Goal: Find specific page/section: Find specific page/section

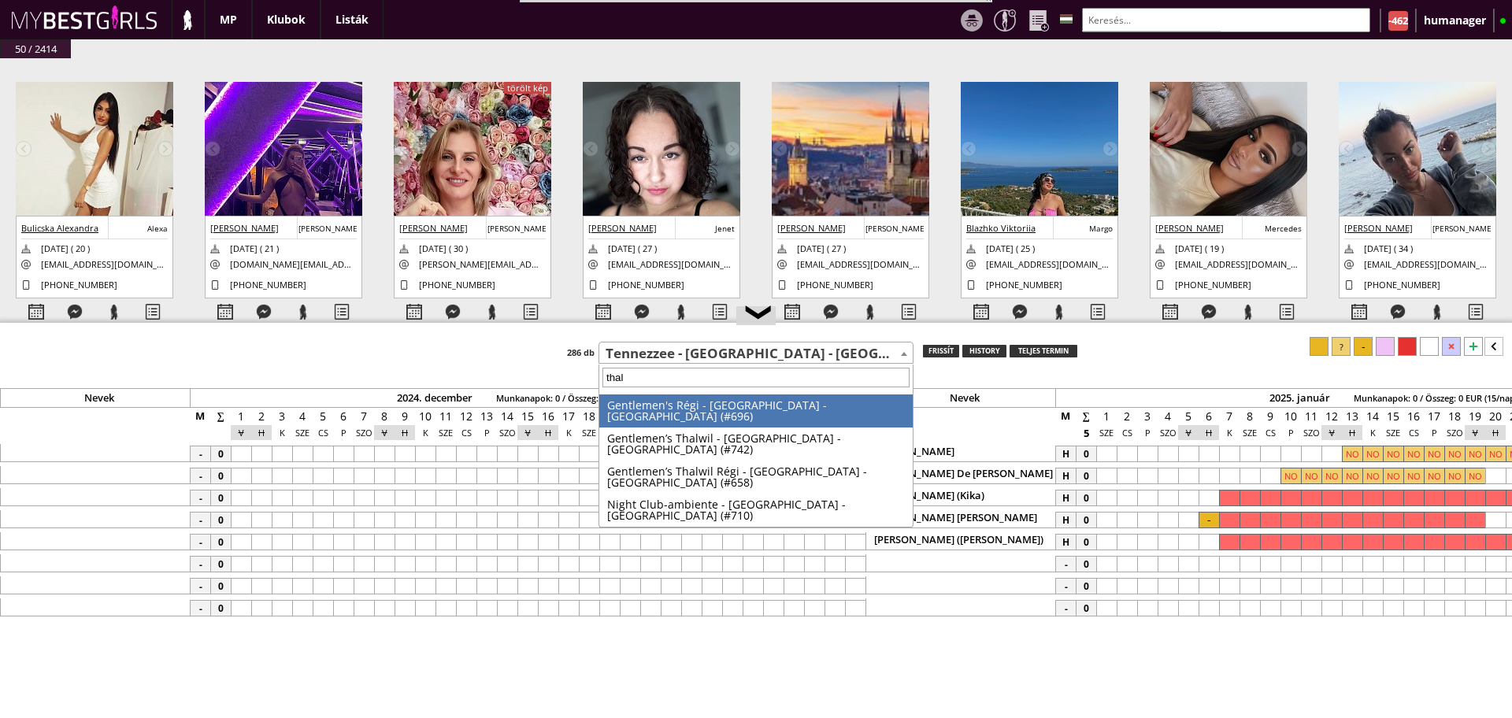
select select "511"
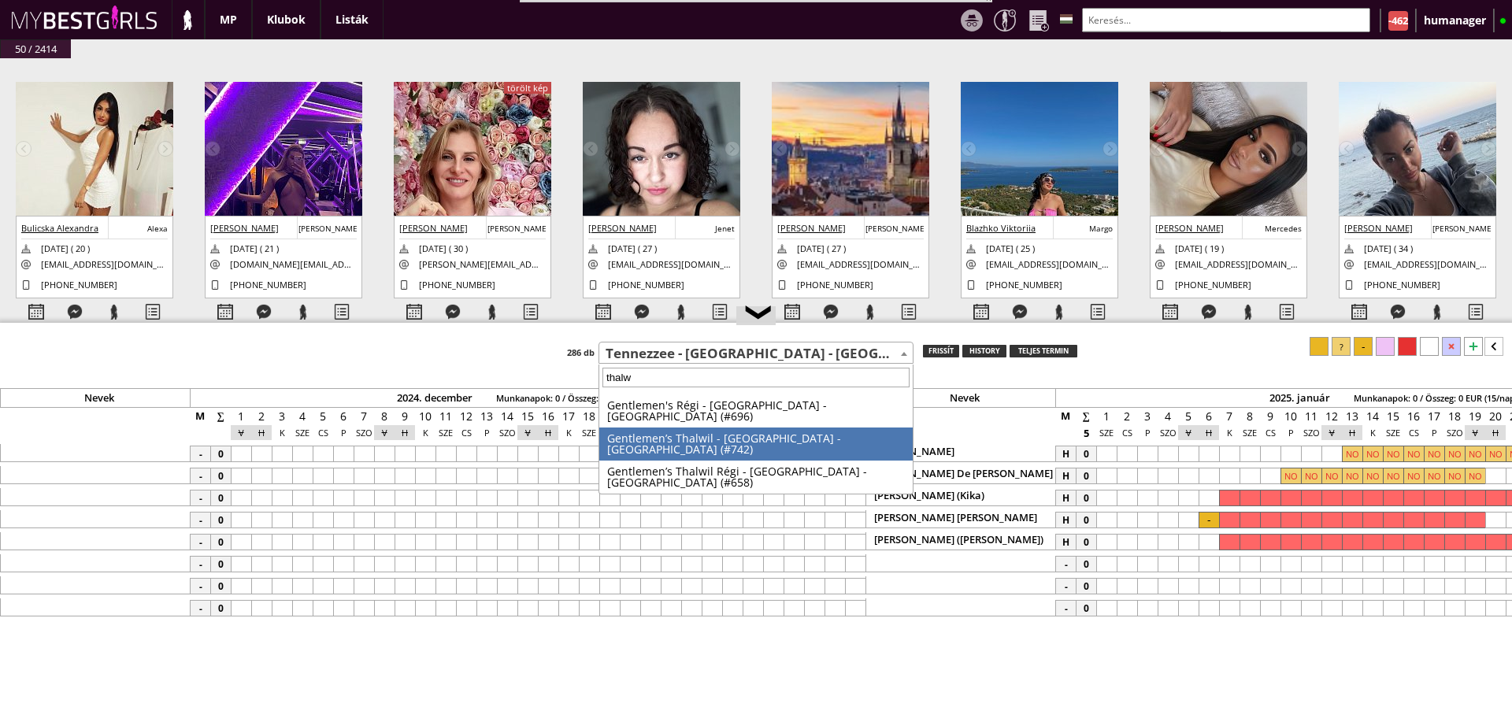
scroll to position [0, 7463]
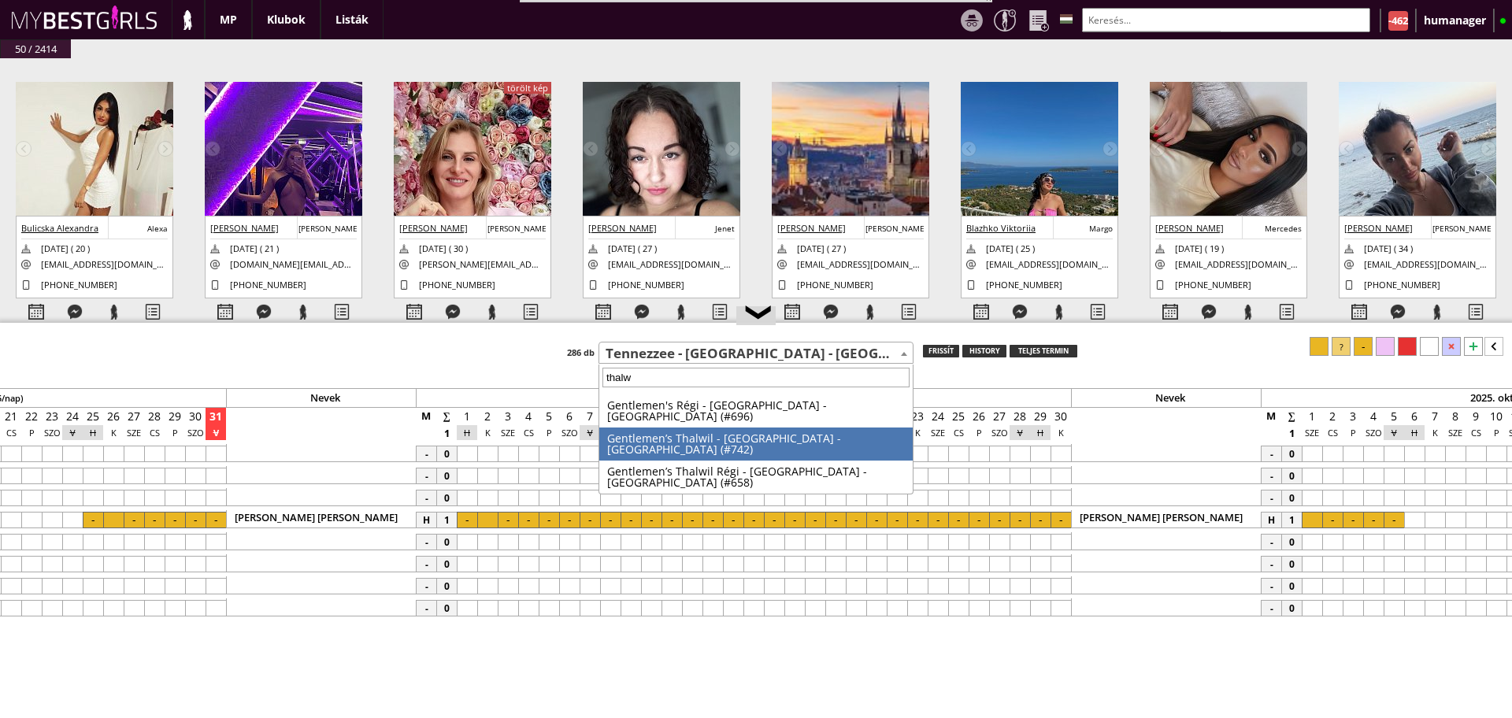
type input "thalw"
select select "742"
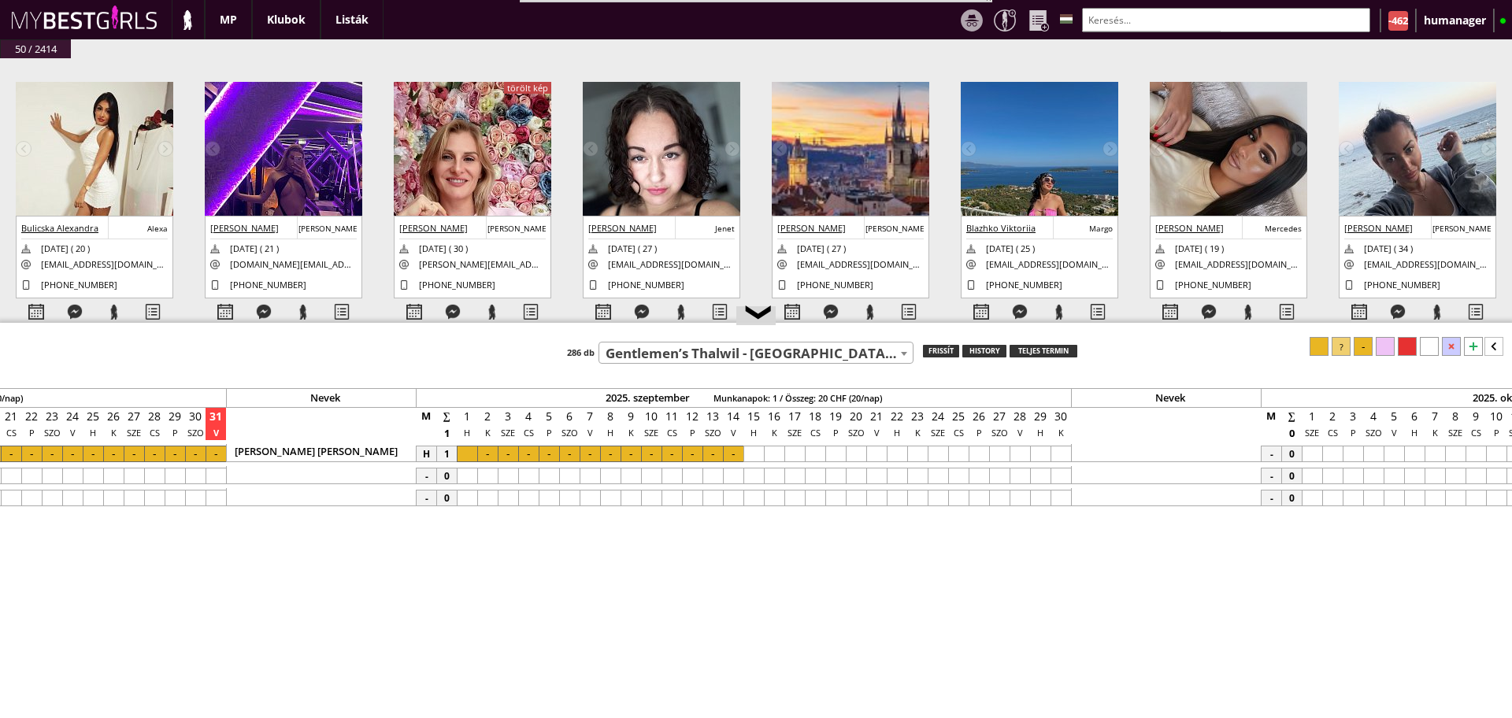
scroll to position [0, 6923]
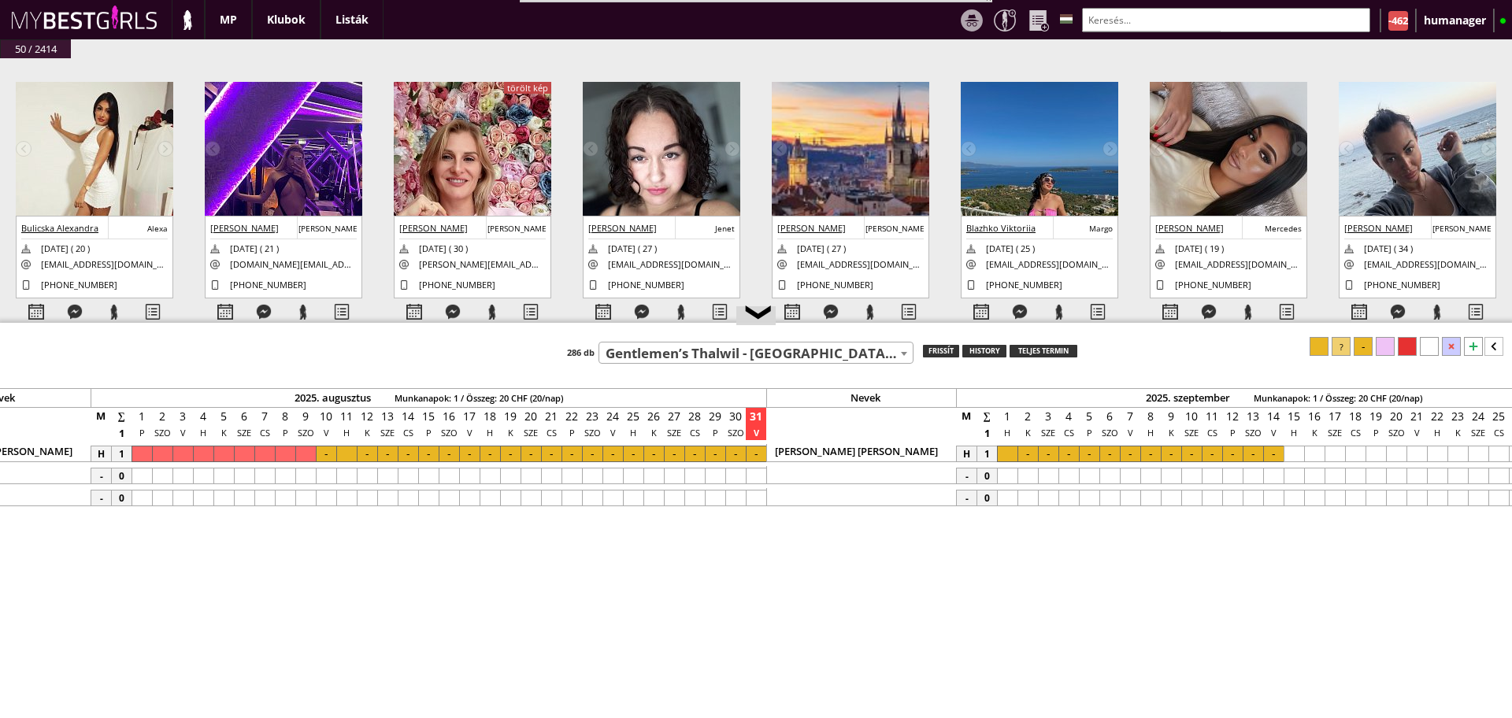
click at [1014, 451] on div at bounding box center [1007, 454] width 20 height 17
click at [1270, 454] on div at bounding box center [1274, 454] width 20 height 17
click at [1412, 345] on div at bounding box center [1407, 346] width 19 height 19
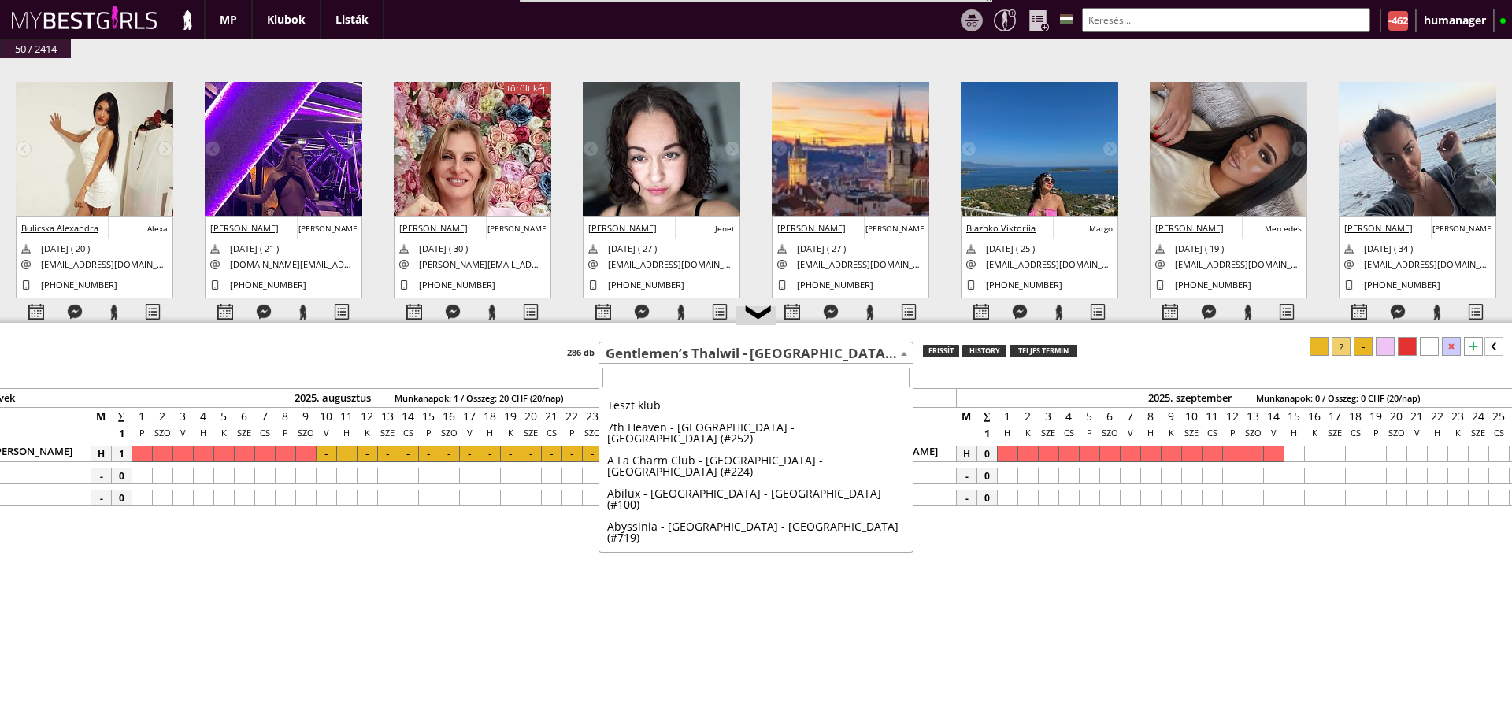
scroll to position [2470, 0]
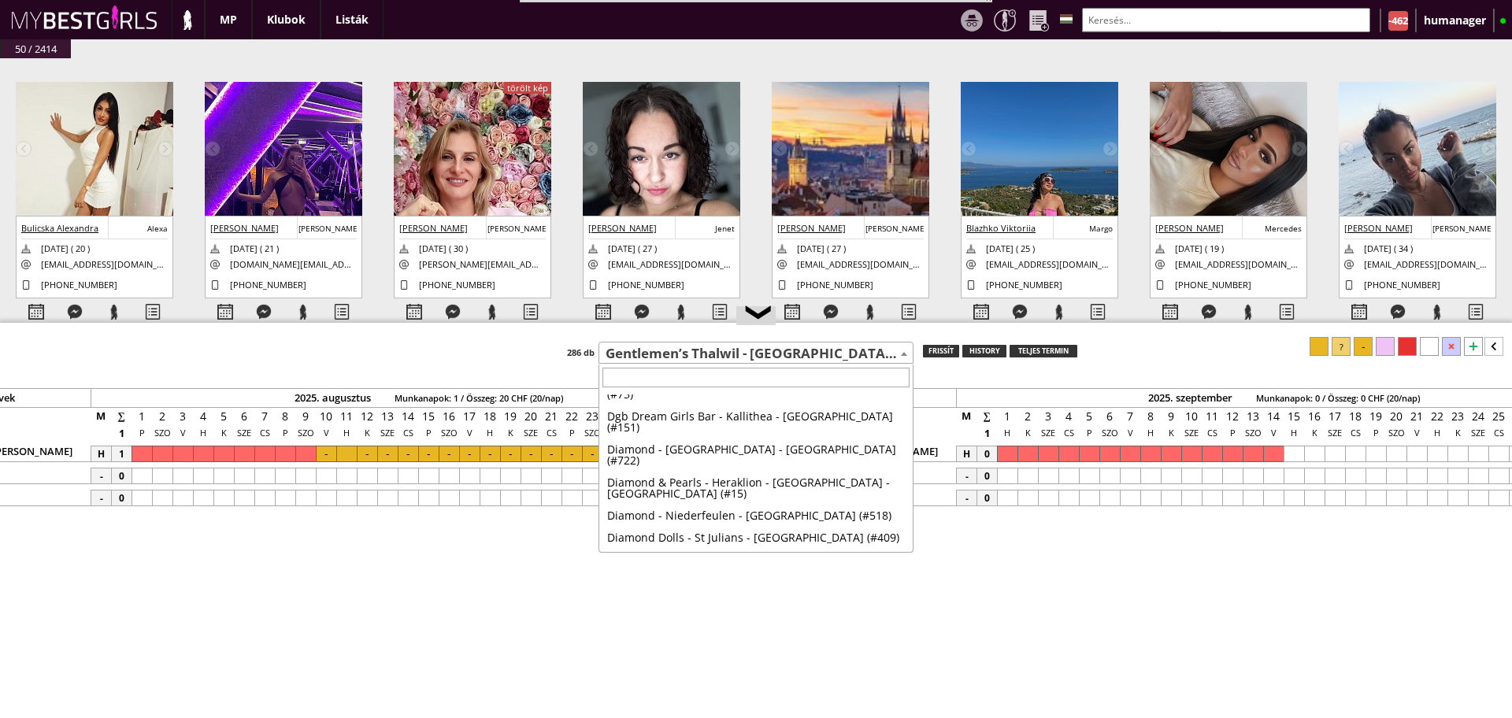
click at [762, 345] on span "Gentlemen’s Thalwil - [GEOGRAPHIC_DATA] - [GEOGRAPHIC_DATA] (#742)" at bounding box center [756, 354] width 314 height 22
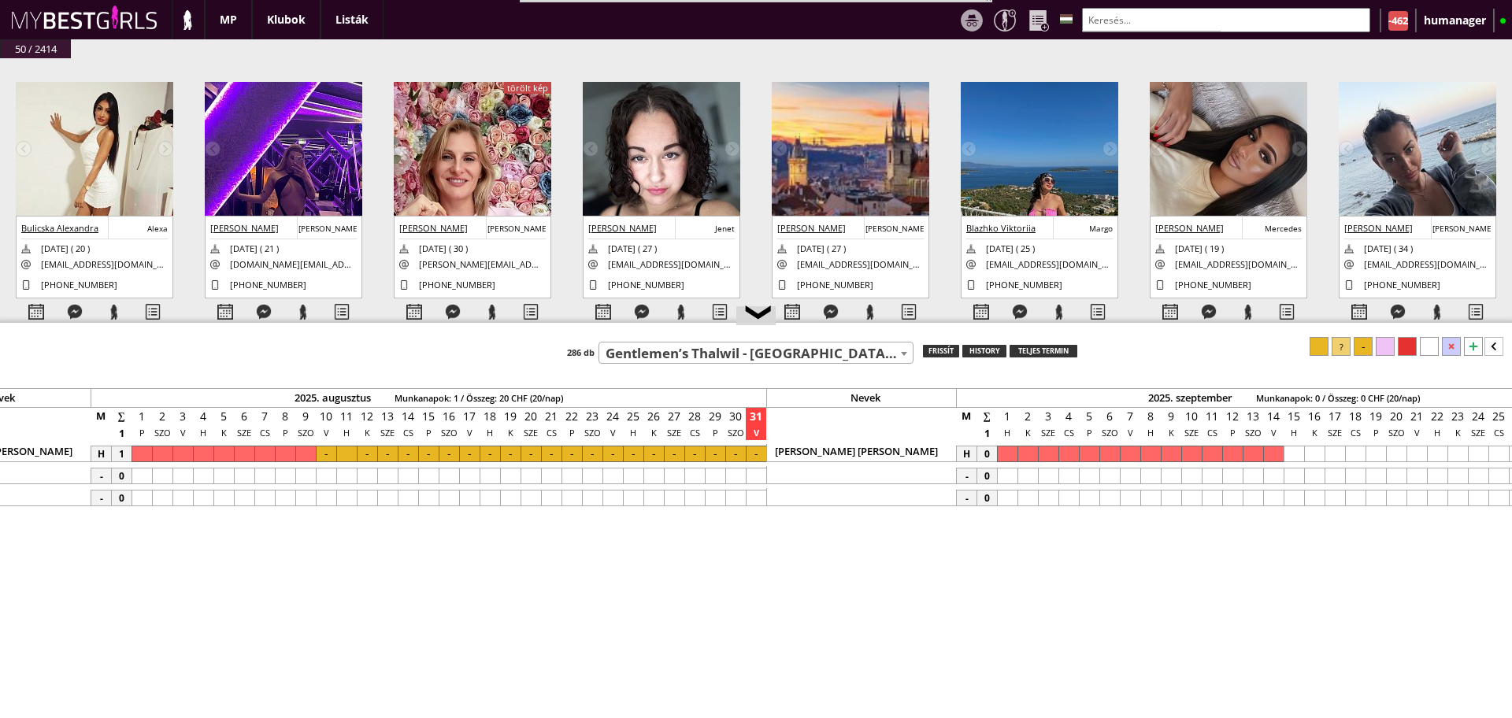
click at [1119, 17] on input "text" at bounding box center [1226, 20] width 288 height 24
click at [339, 452] on div at bounding box center [346, 454] width 20 height 17
click at [753, 450] on div at bounding box center [756, 454] width 20 height 17
click at [1313, 348] on div at bounding box center [1319, 346] width 19 height 19
click at [752, 450] on div at bounding box center [756, 454] width 20 height 17
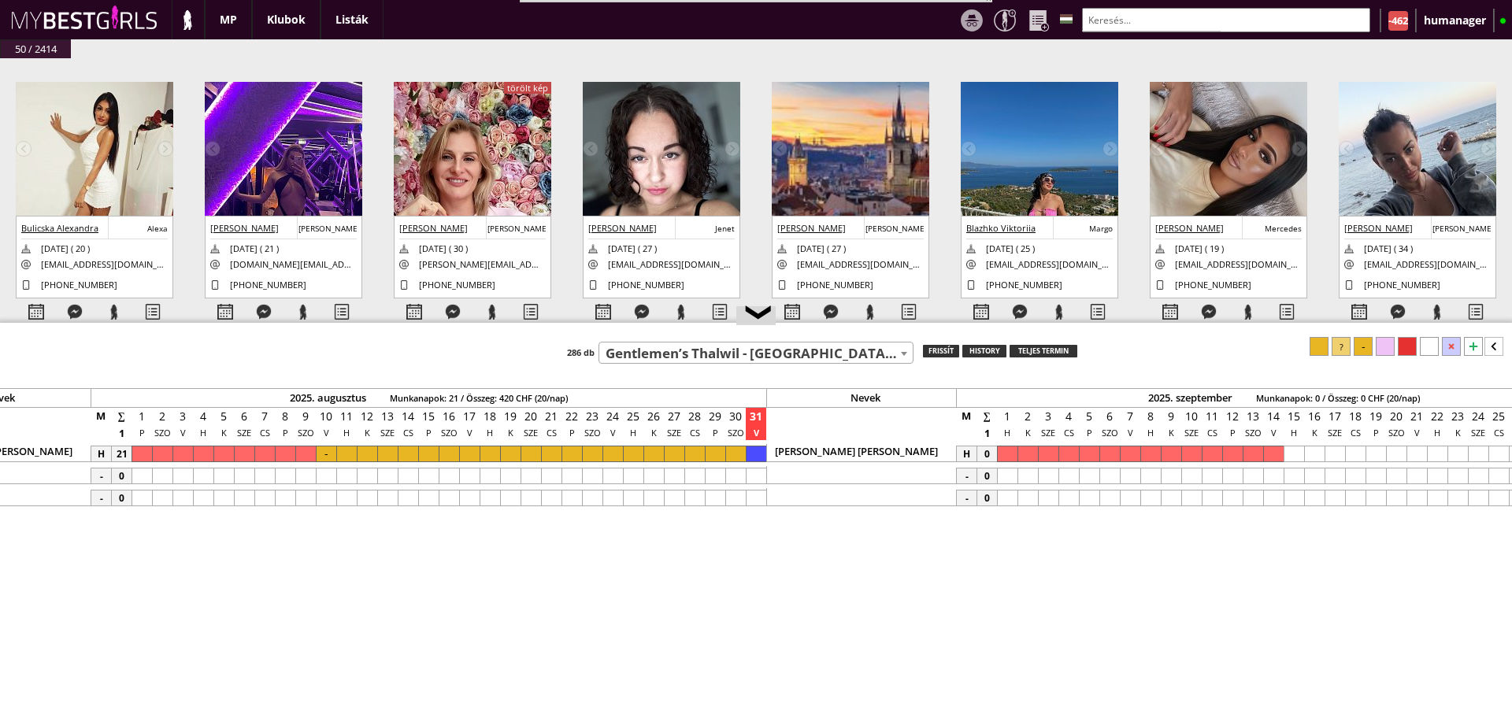
click at [1367, 345] on div at bounding box center [1363, 346] width 19 height 19
click at [609, 450] on div at bounding box center [613, 454] width 20 height 17
click at [1368, 343] on div at bounding box center [1363, 346] width 19 height 19
click at [464, 453] on div at bounding box center [469, 454] width 20 height 17
click at [1368, 353] on div at bounding box center [1363, 346] width 19 height 19
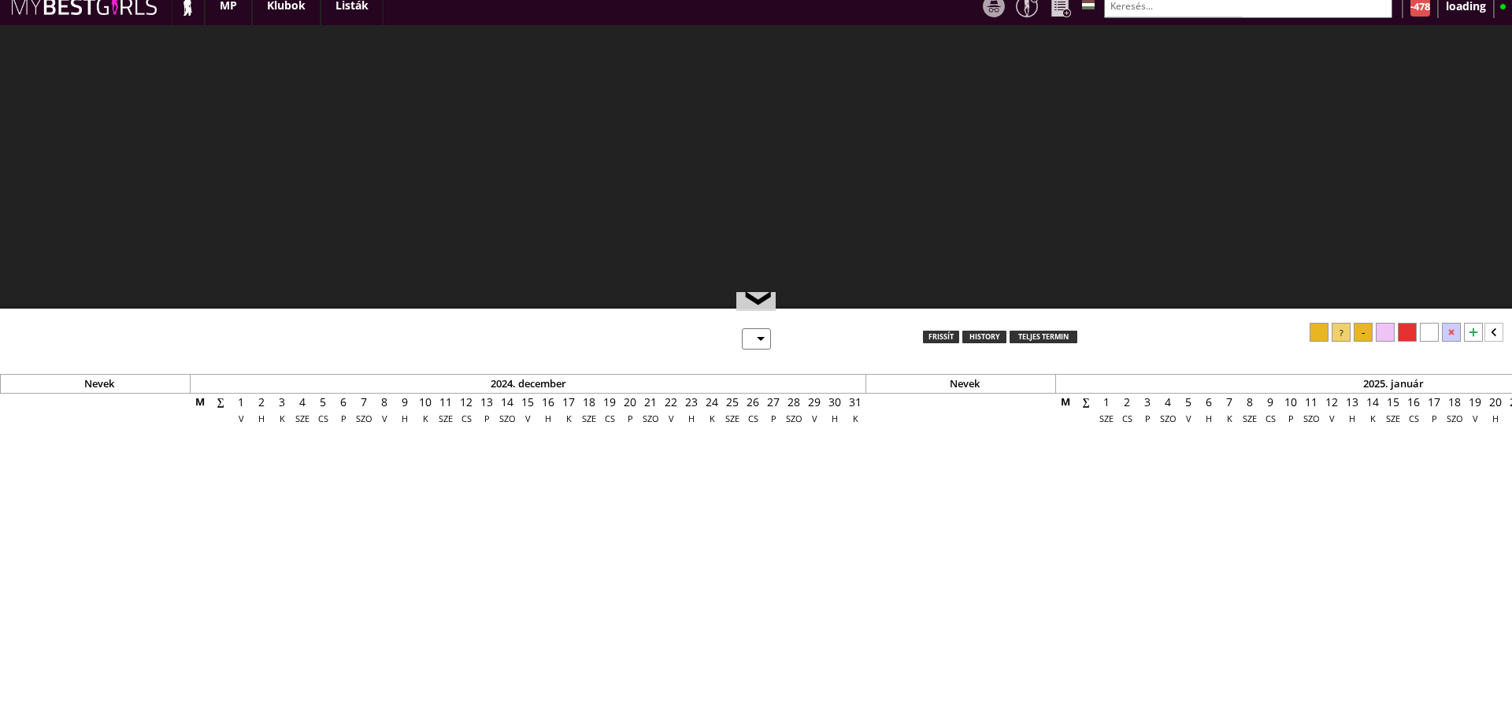
scroll to position [14, 0]
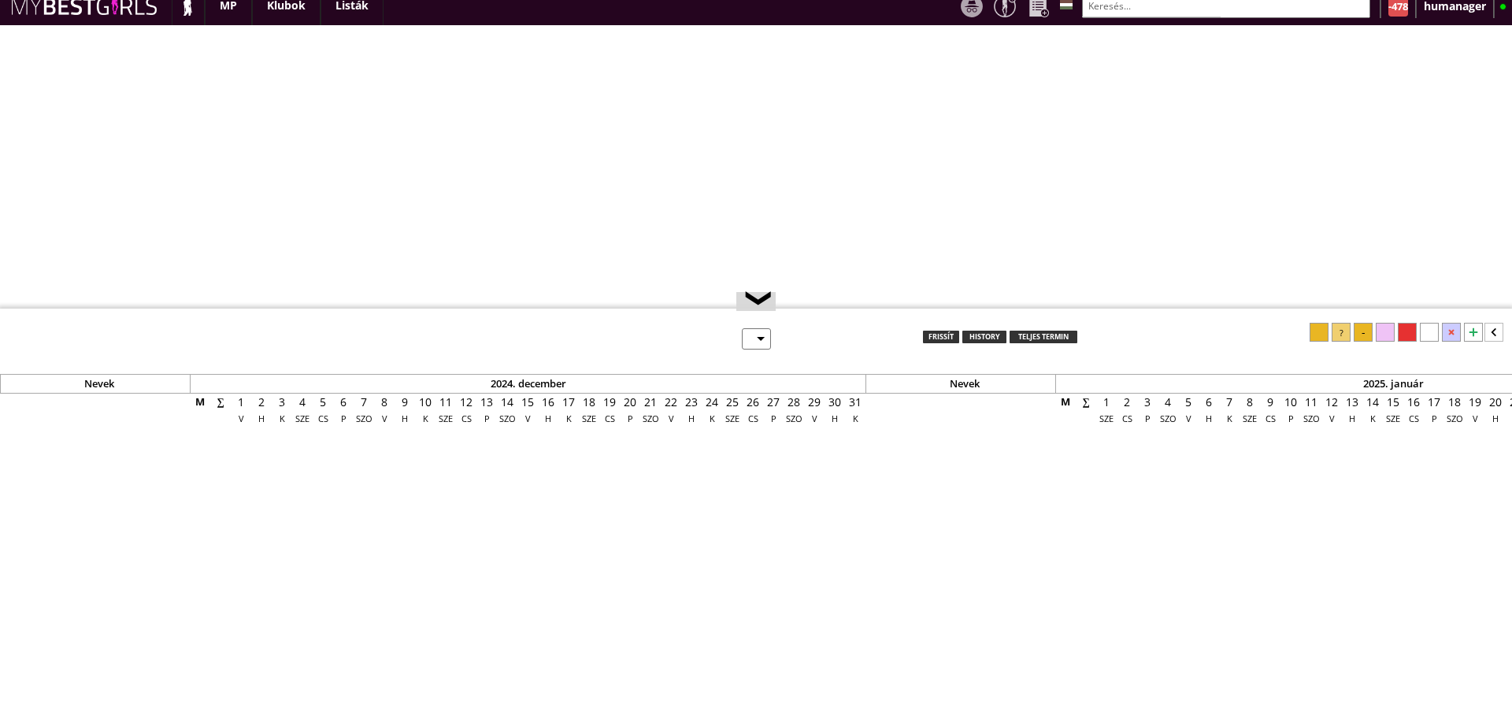
select select "0"
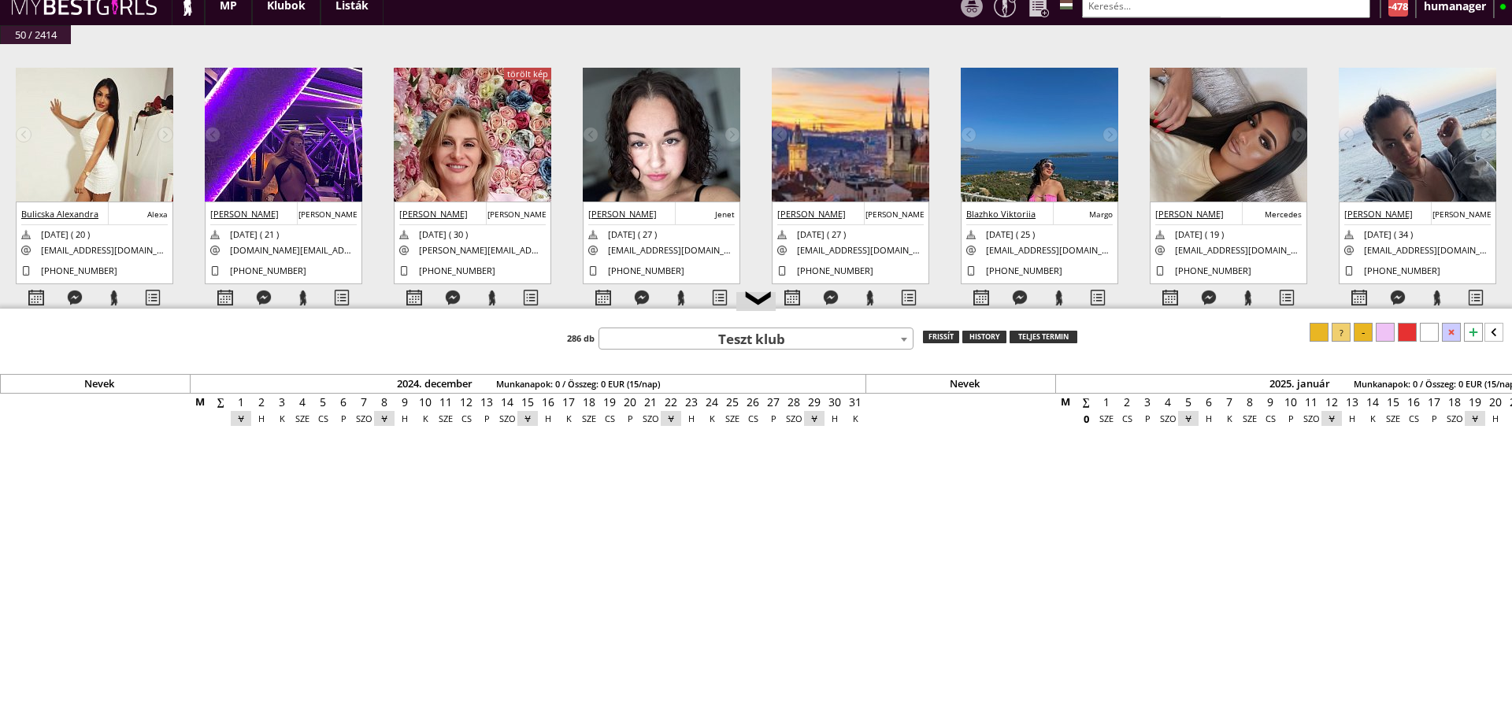
scroll to position [0, 6923]
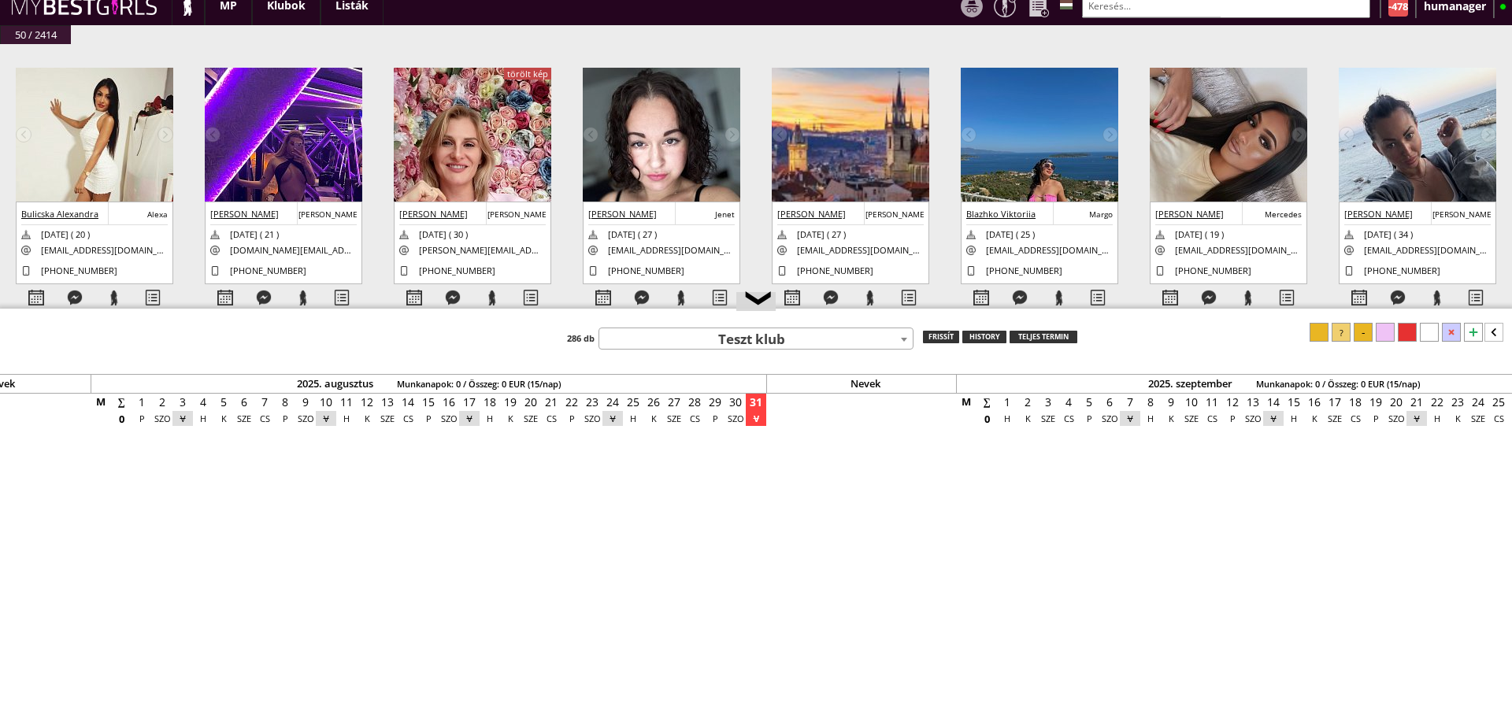
click at [1394, 13] on div "-478" at bounding box center [1399, 7] width 20 height 20
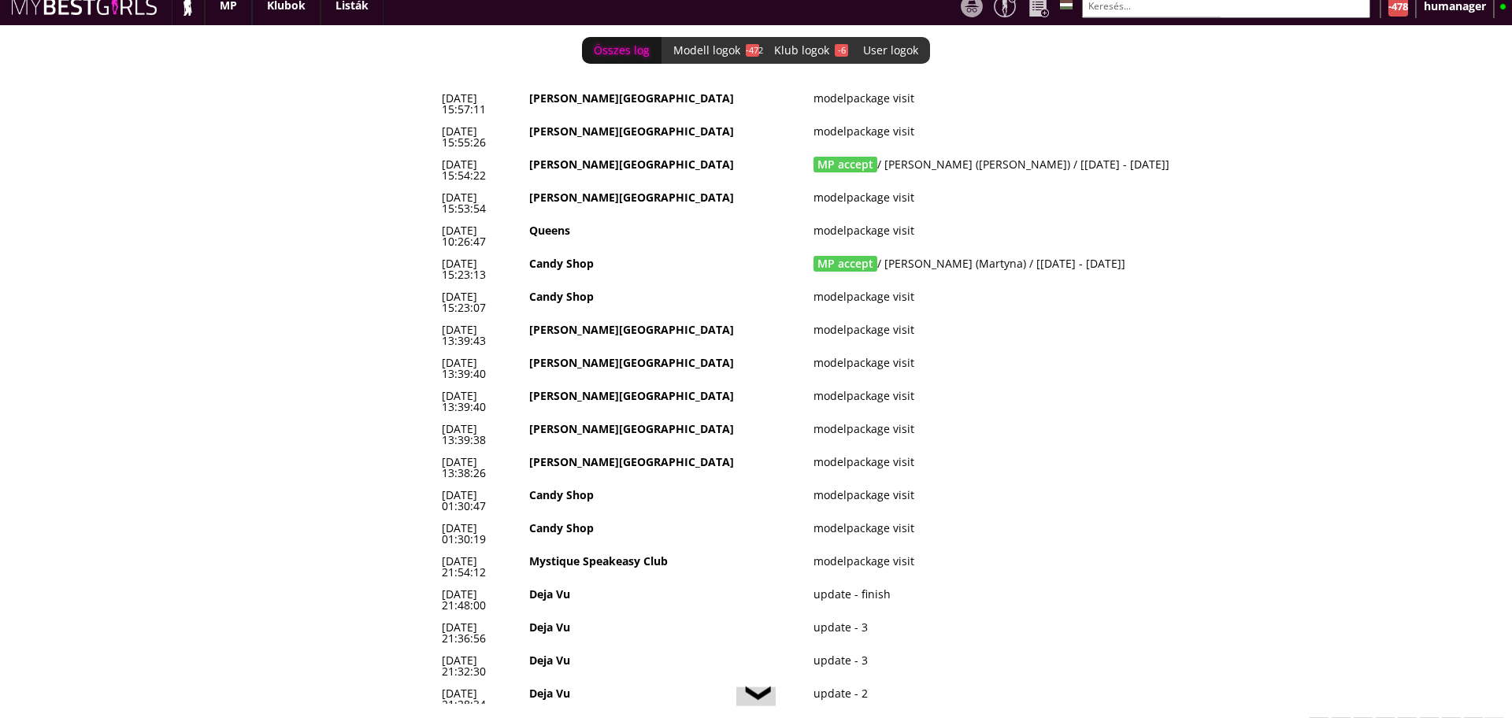
drag, startPoint x: 1162, startPoint y: 147, endPoint x: 1142, endPoint y: 136, distance: 22.6
click at [1142, 154] on td "MP accept / Kovács Klaudia (Amina) / [2025-09-08 - 2025-09-21]" at bounding box center [1048, 170] width 480 height 33
click at [1161, 154] on td "MP accept / Kovács Klaudia (Amina) / [2025-09-08 - 2025-09-21]" at bounding box center [1048, 170] width 480 height 33
drag, startPoint x: 1161, startPoint y: 140, endPoint x: 451, endPoint y: 143, distance: 710.5
click at [451, 154] on tr "2025-08-31 15:54:22 Beverly Hills MP accept / Kovács Klaudia (Amina) / [2025-09…" at bounding box center [861, 170] width 851 height 33
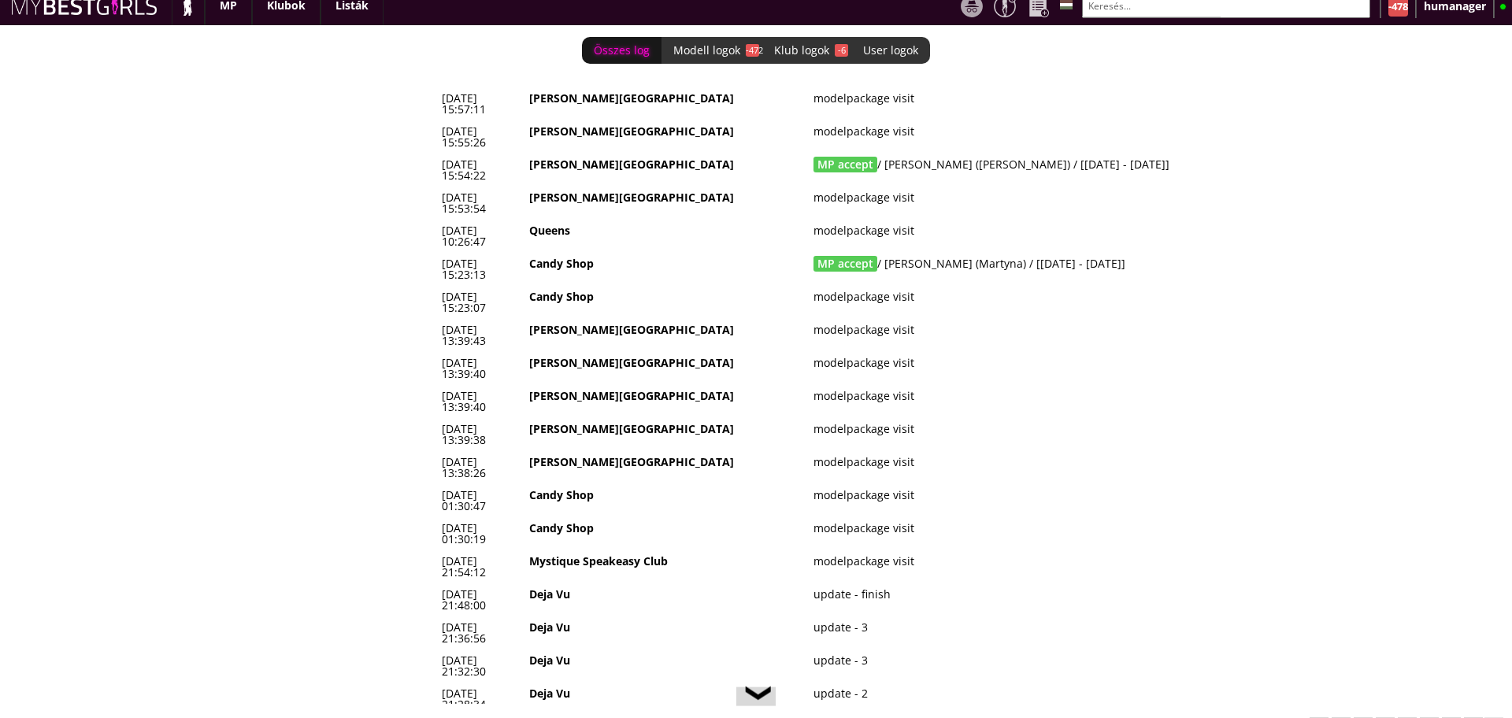
copy tr "2025-08-31 15:54:22 Beverly Hills MP accept / Kovács Klaudia (Amina) / [2025-09…"
click at [187, 13] on img at bounding box center [188, 5] width 20 height 20
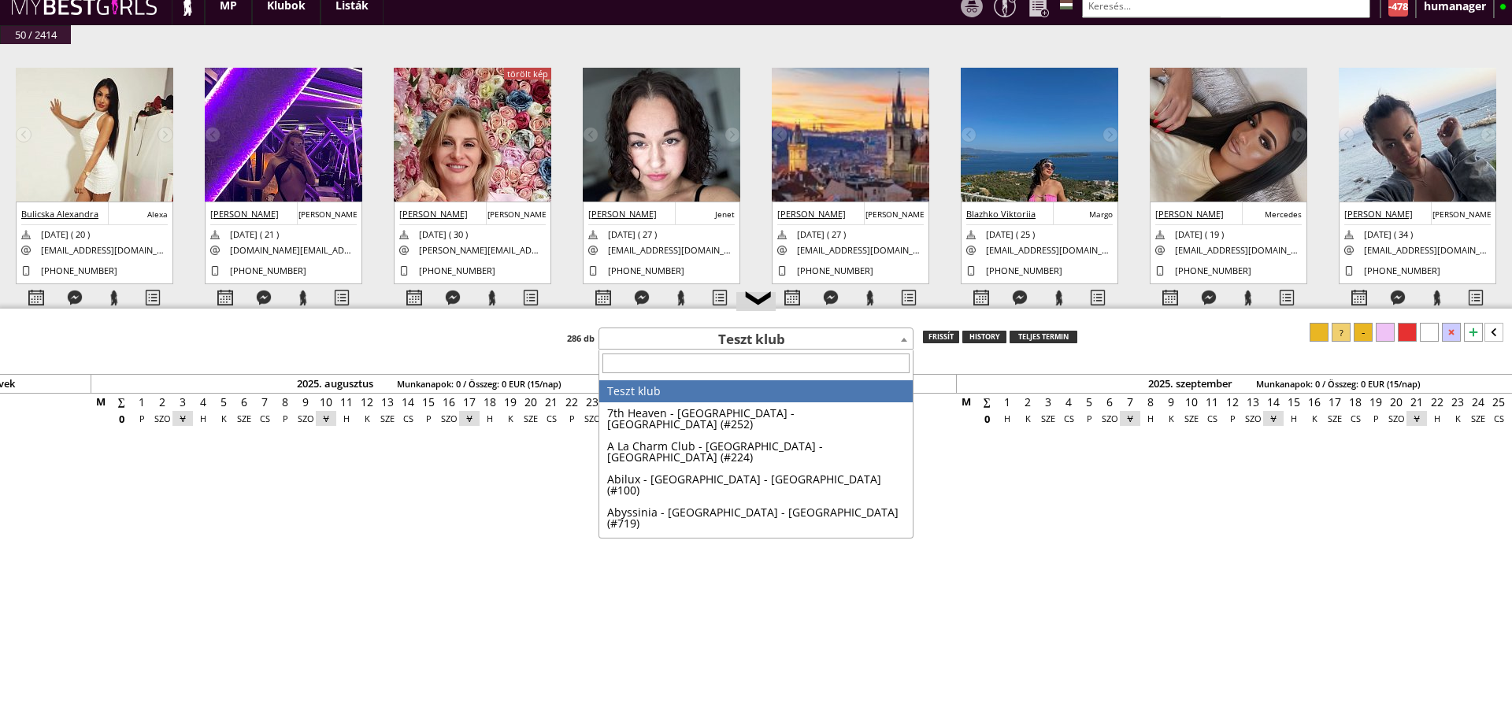
click at [726, 330] on span "Teszt klub" at bounding box center [756, 340] width 314 height 22
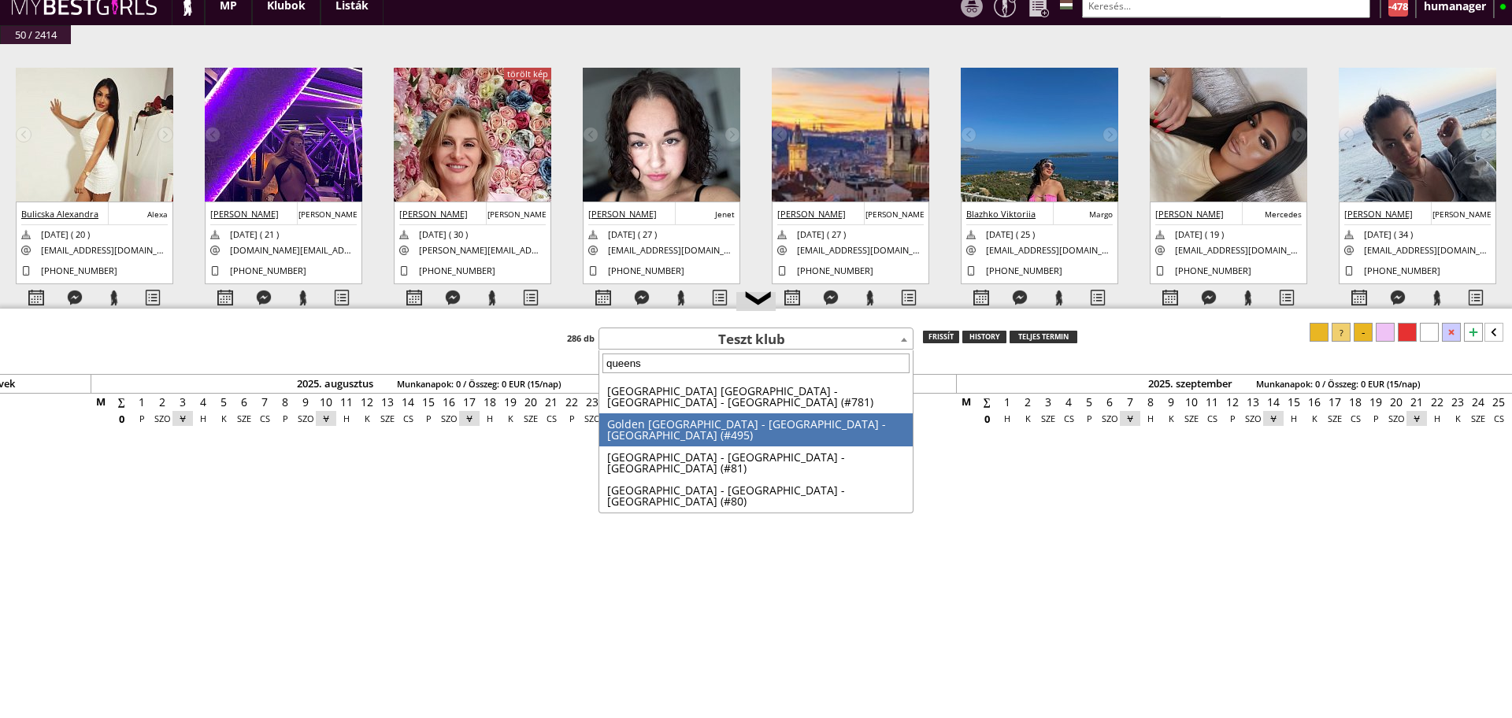
type input "queens"
select select "495"
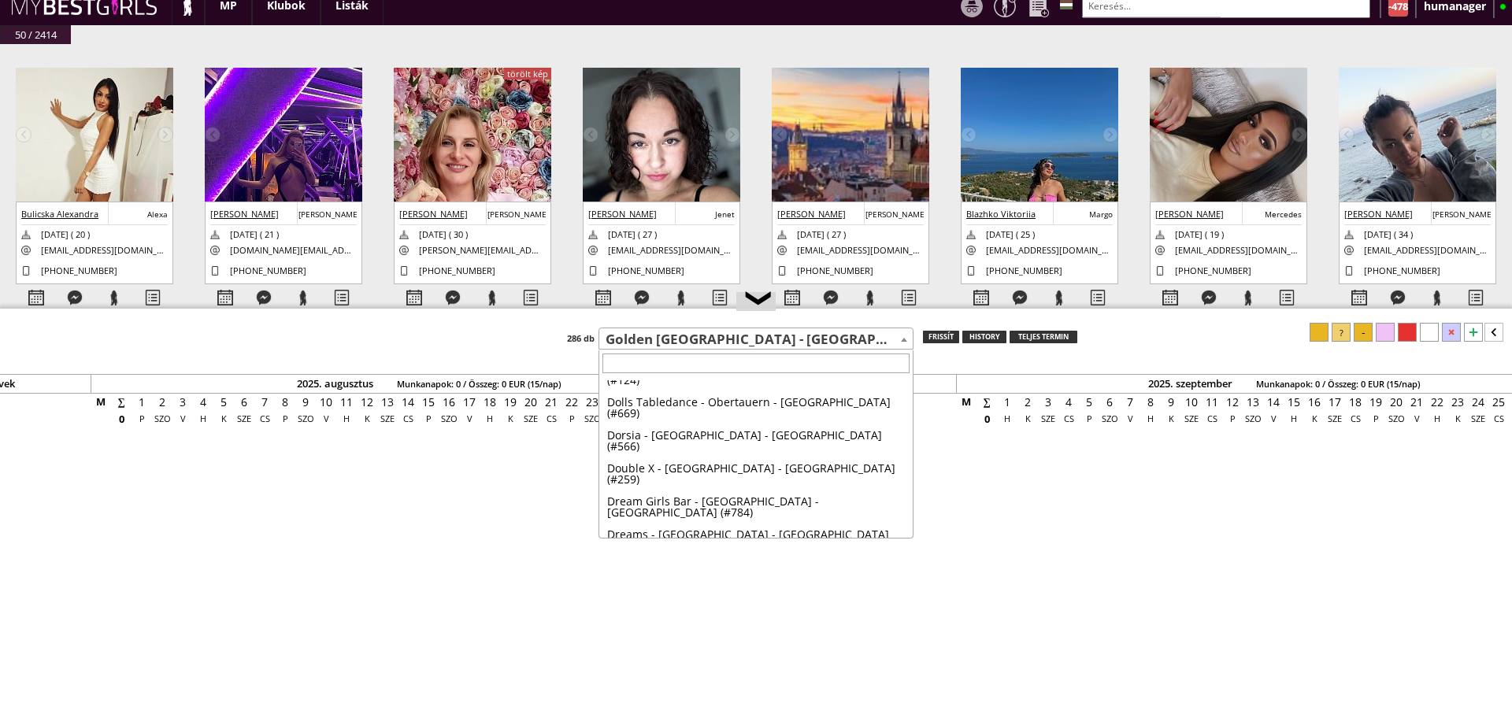
click at [726, 330] on span "Golden [GEOGRAPHIC_DATA] - [GEOGRAPHIC_DATA] - [GEOGRAPHIC_DATA] (#495)" at bounding box center [756, 340] width 314 height 22
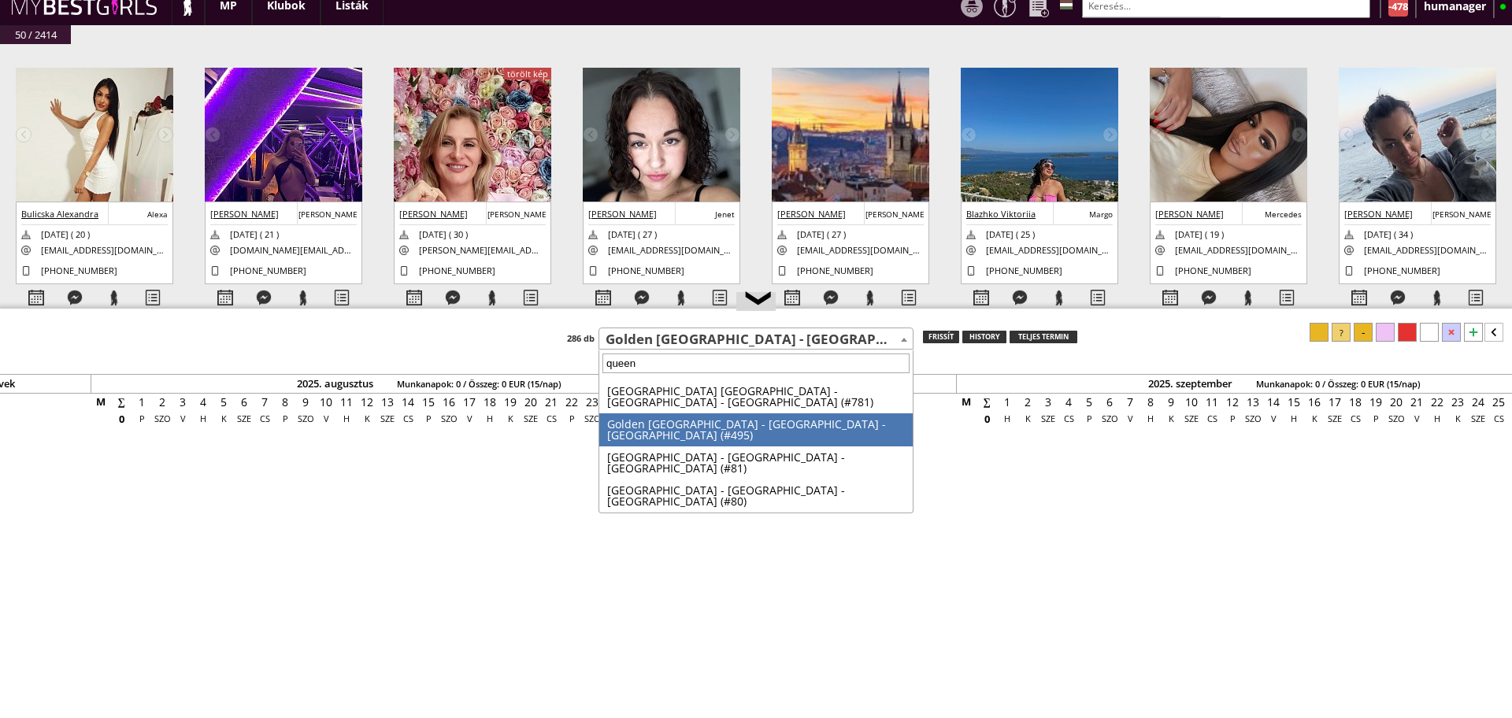
type input "queens"
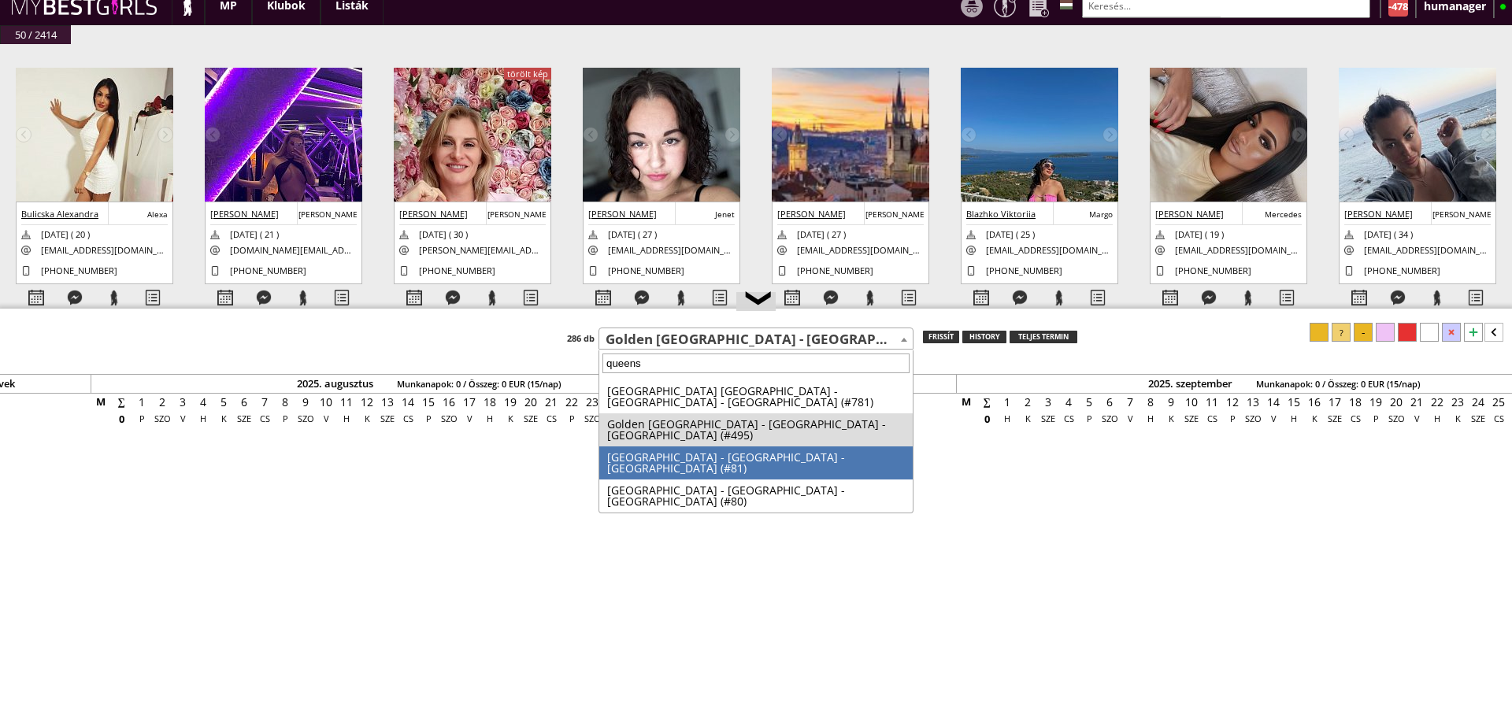
select select "81"
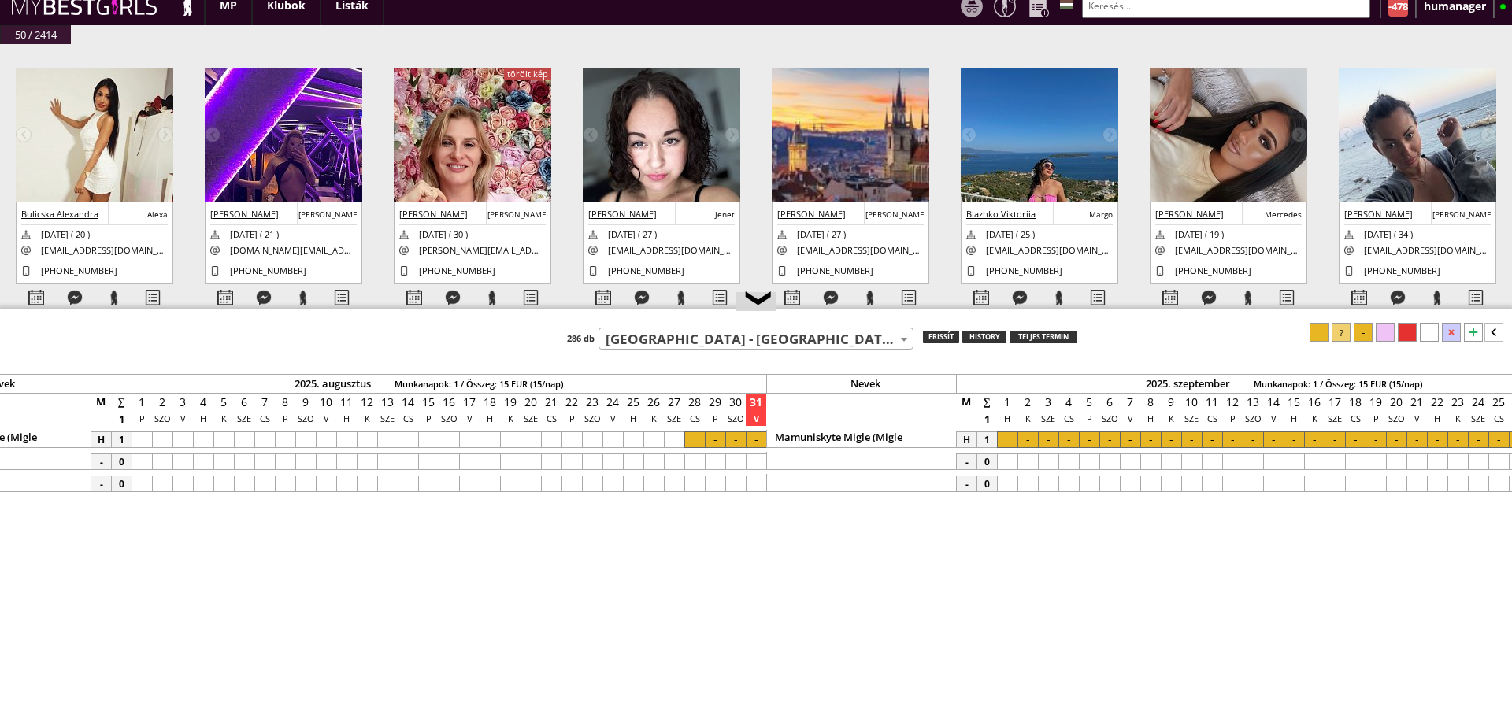
drag, startPoint x: 698, startPoint y: 440, endPoint x: 755, endPoint y: 441, distance: 57.5
click at [755, 441] on div "- 0 - 0 - 0" at bounding box center [756, 440] width 15359 height 16
click at [755, 441] on div at bounding box center [756, 440] width 20 height 17
click at [696, 438] on div at bounding box center [695, 440] width 20 height 17
click at [1333, 331] on div "Teszt klub 7th Heaven - Copenhagen - Denmark (#252) A La Charm Club - Hamburg -…" at bounding box center [756, 336] width 1512 height 27
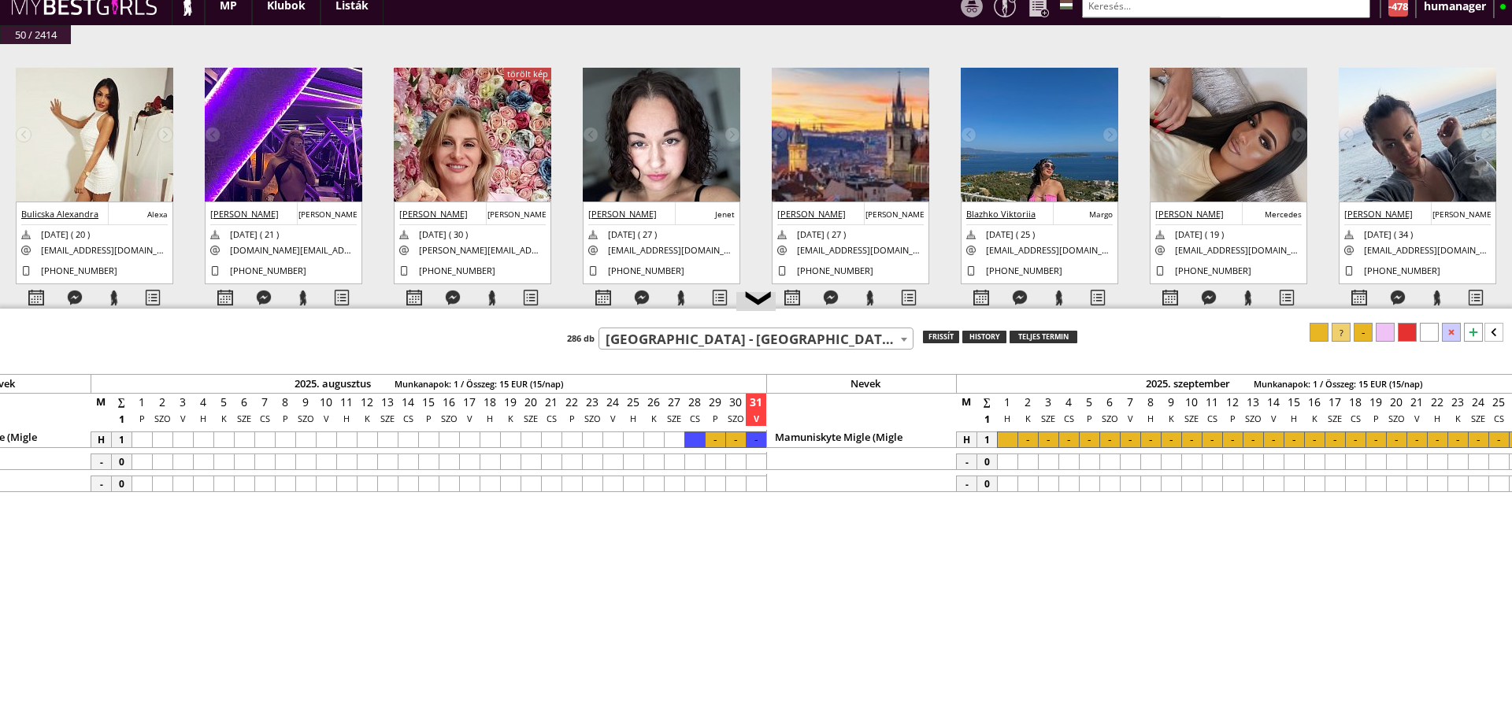
click at [1325, 329] on div at bounding box center [1319, 332] width 19 height 19
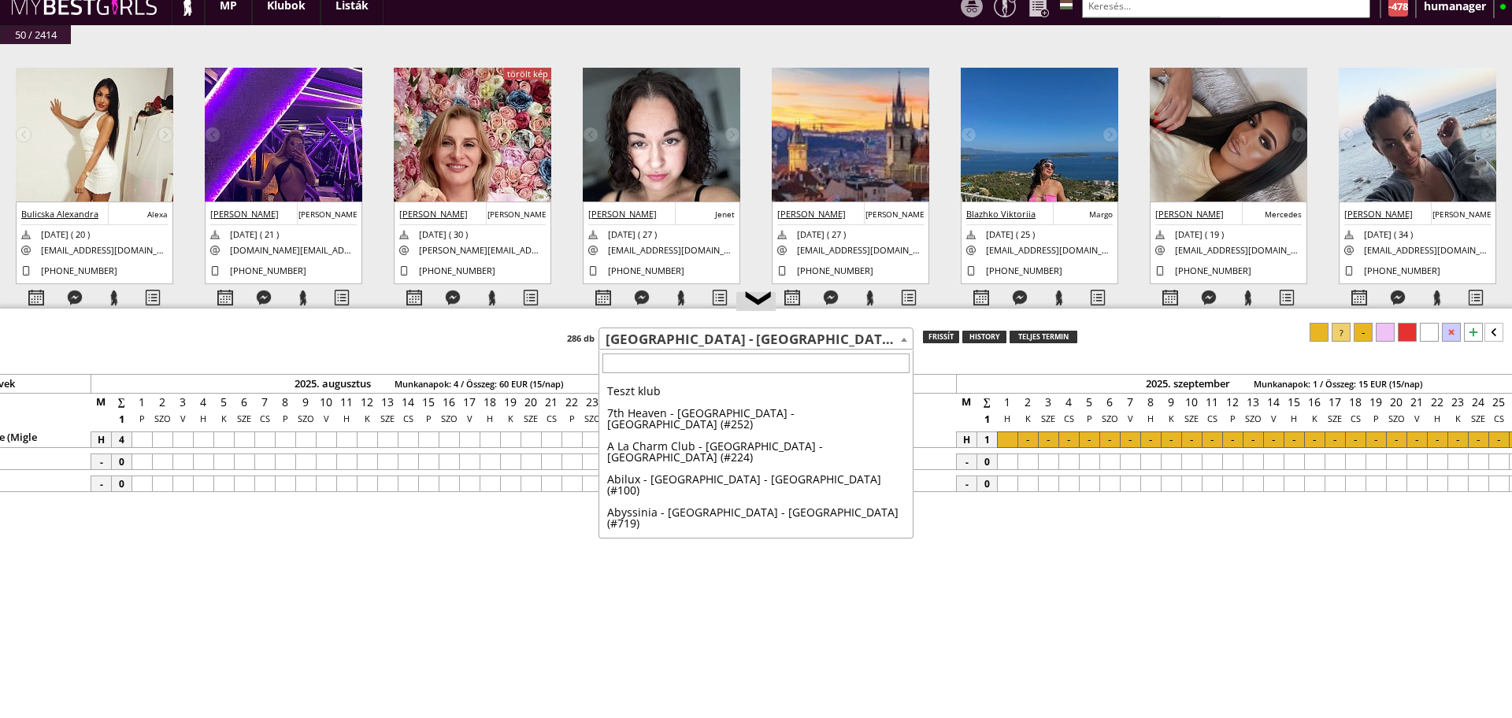
click at [674, 347] on span "[GEOGRAPHIC_DATA] - [GEOGRAPHIC_DATA] - [GEOGRAPHIC_DATA] (#81)" at bounding box center [756, 340] width 314 height 22
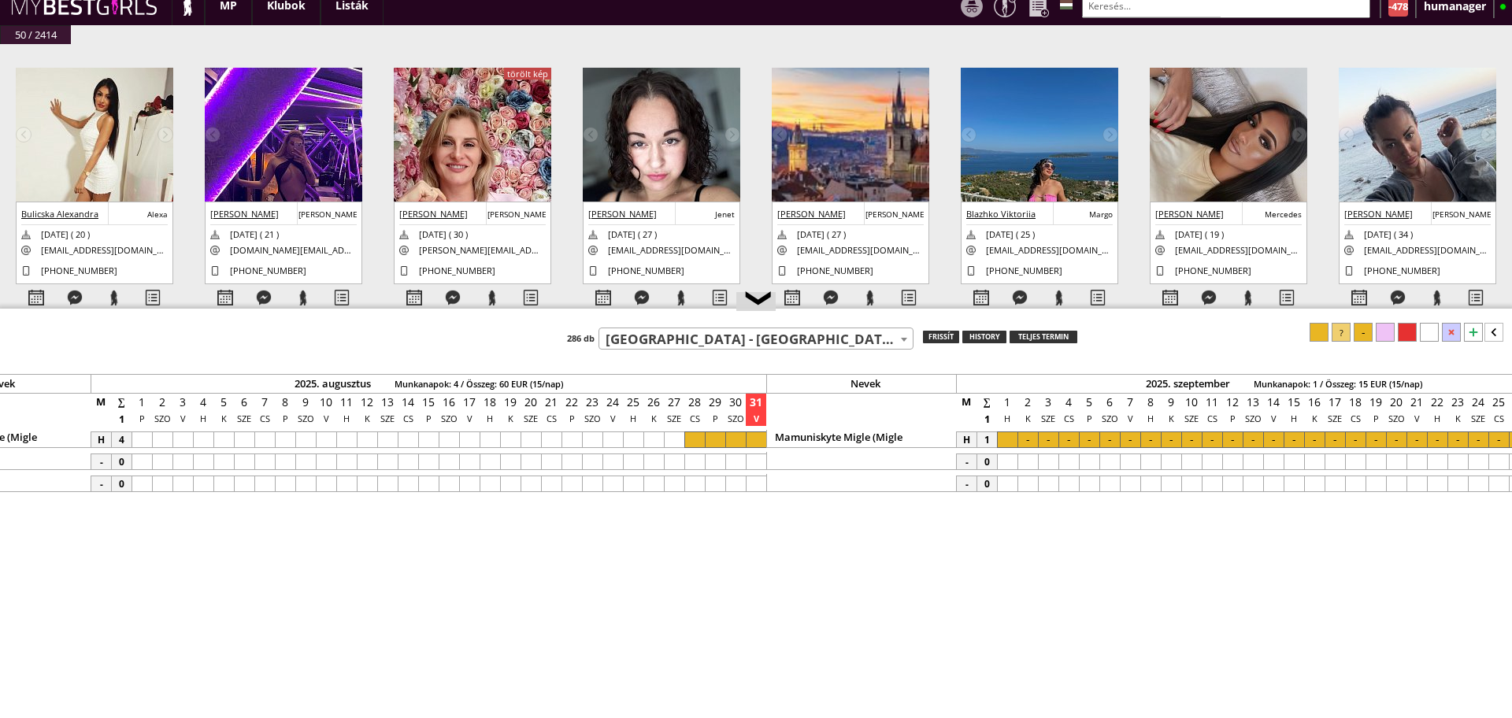
click at [670, 347] on span "[GEOGRAPHIC_DATA] - [GEOGRAPHIC_DATA] - [GEOGRAPHIC_DATA] (#81)" at bounding box center [756, 340] width 314 height 22
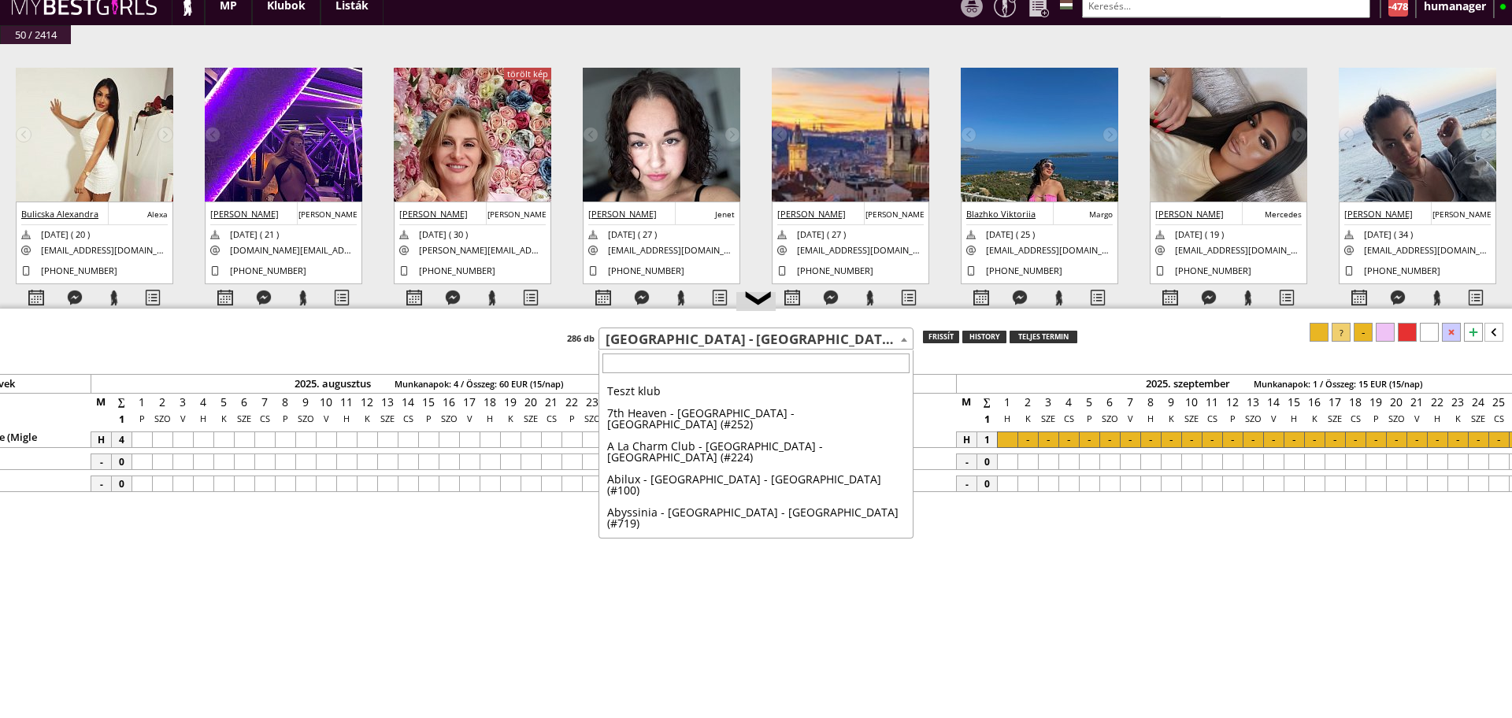
click at [670, 347] on span "[GEOGRAPHIC_DATA] - [GEOGRAPHIC_DATA] - [GEOGRAPHIC_DATA] (#81)" at bounding box center [756, 340] width 314 height 22
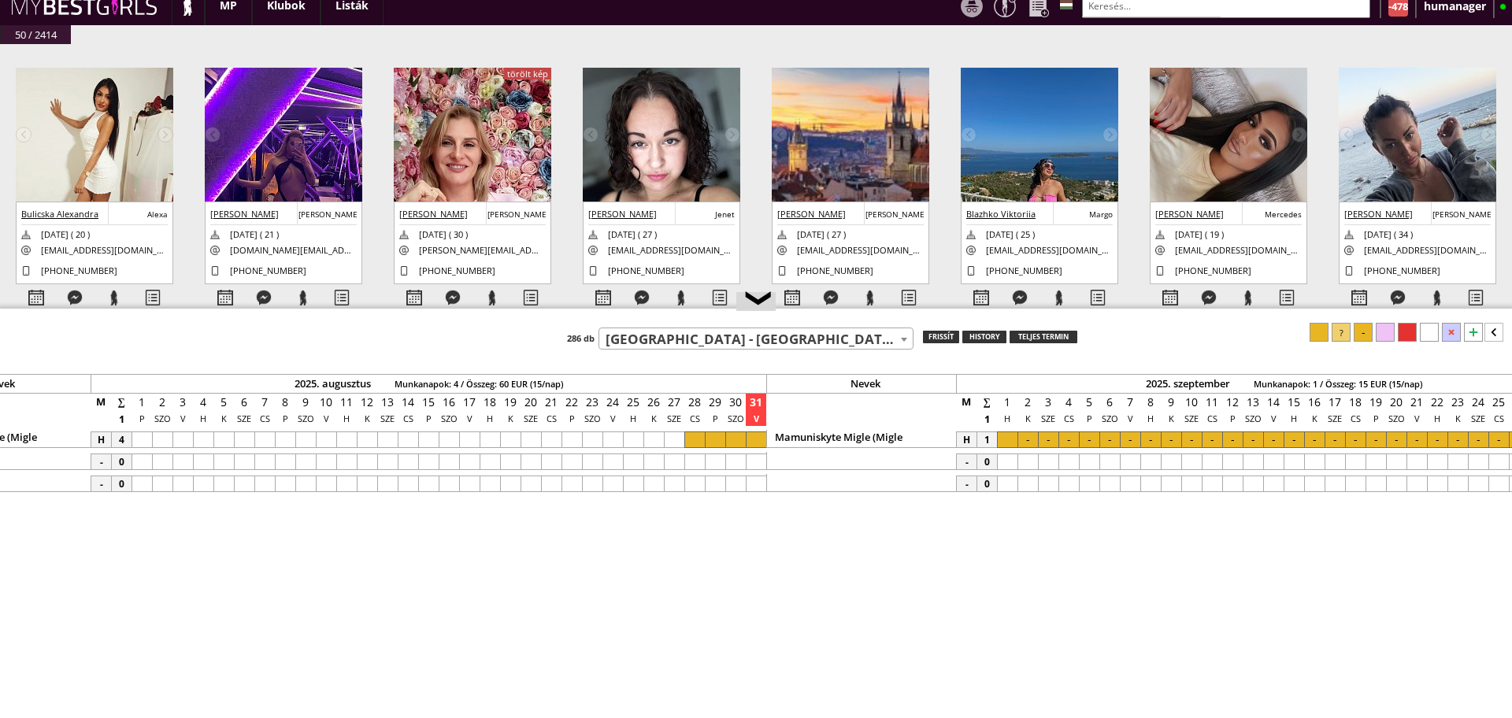
click at [670, 347] on span "[GEOGRAPHIC_DATA] - [GEOGRAPHIC_DATA] - [GEOGRAPHIC_DATA] (#81)" at bounding box center [756, 340] width 314 height 22
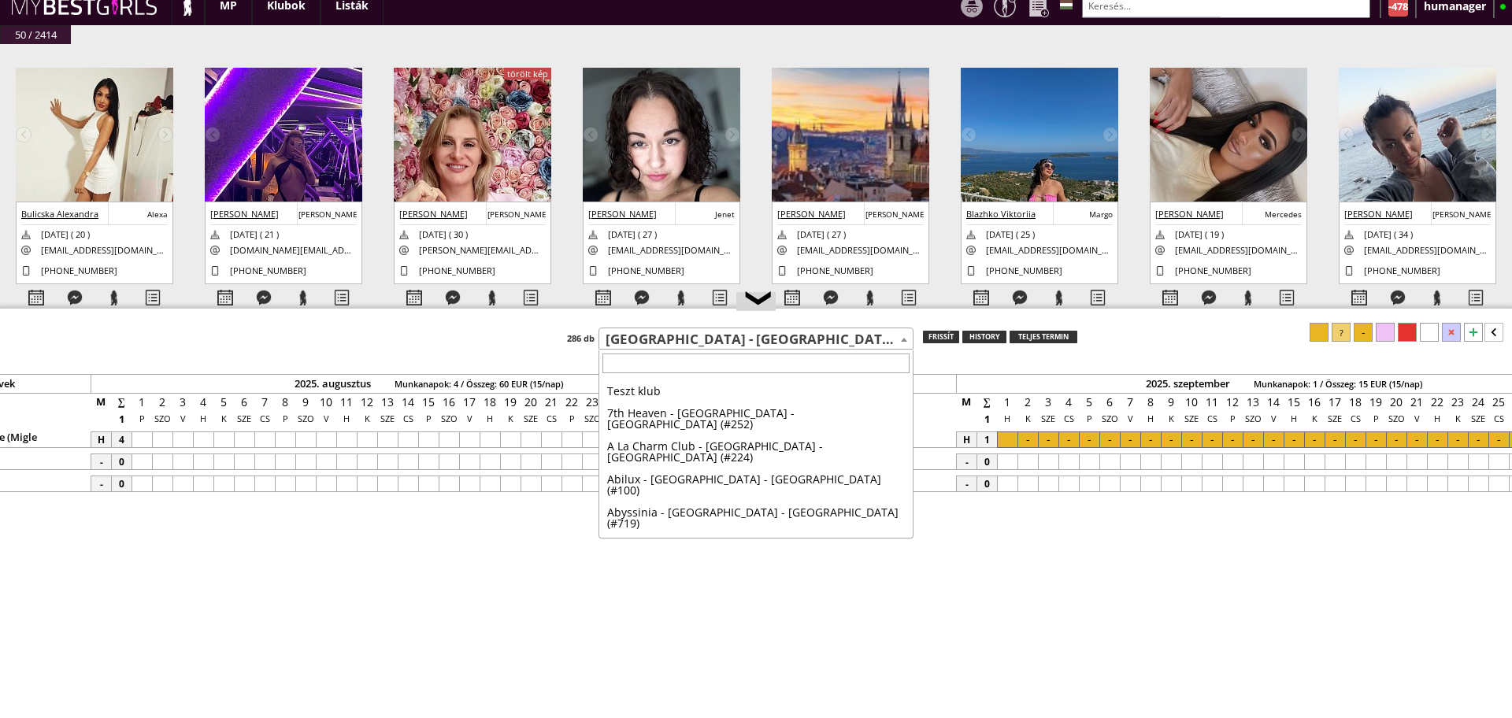
click at [696, 346] on span "[GEOGRAPHIC_DATA] - [GEOGRAPHIC_DATA] - [GEOGRAPHIC_DATA] (#81)" at bounding box center [756, 340] width 314 height 22
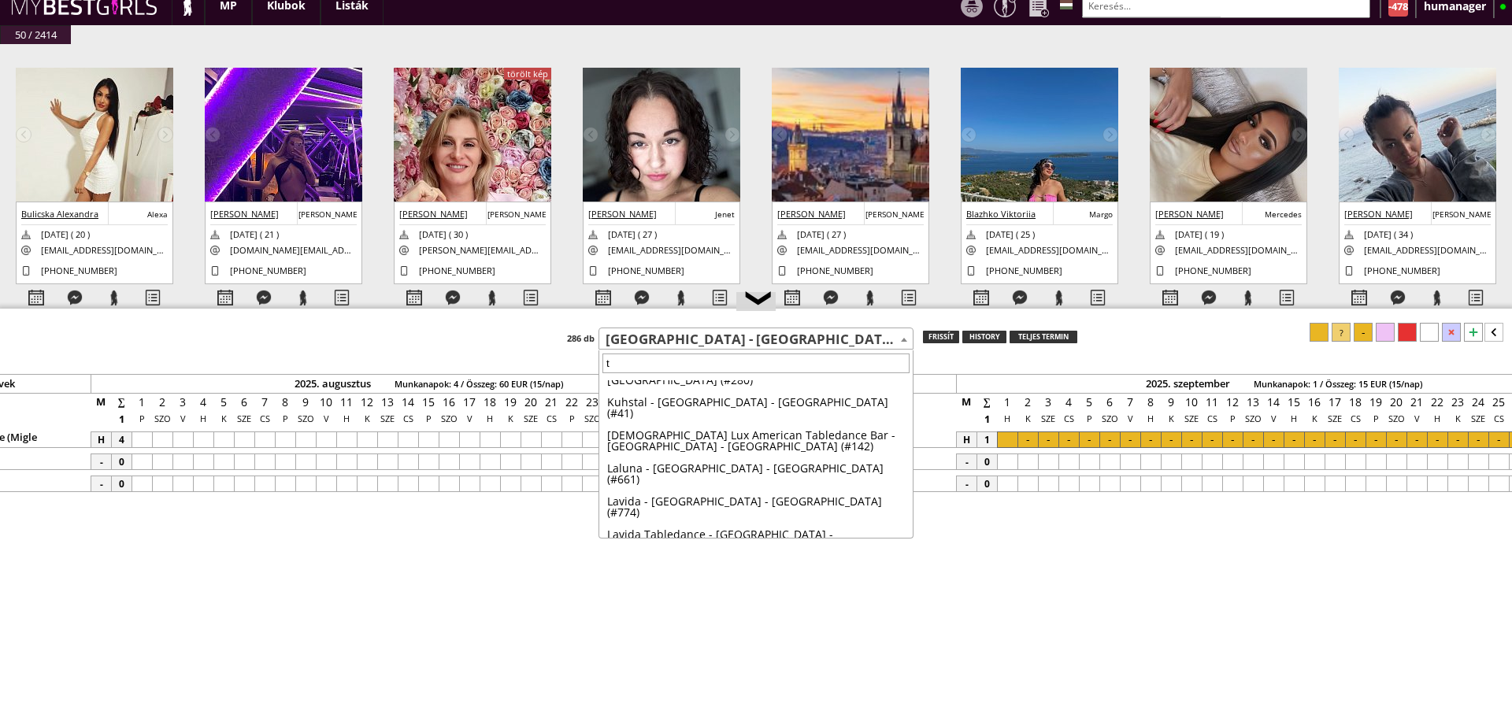
scroll to position [0, 0]
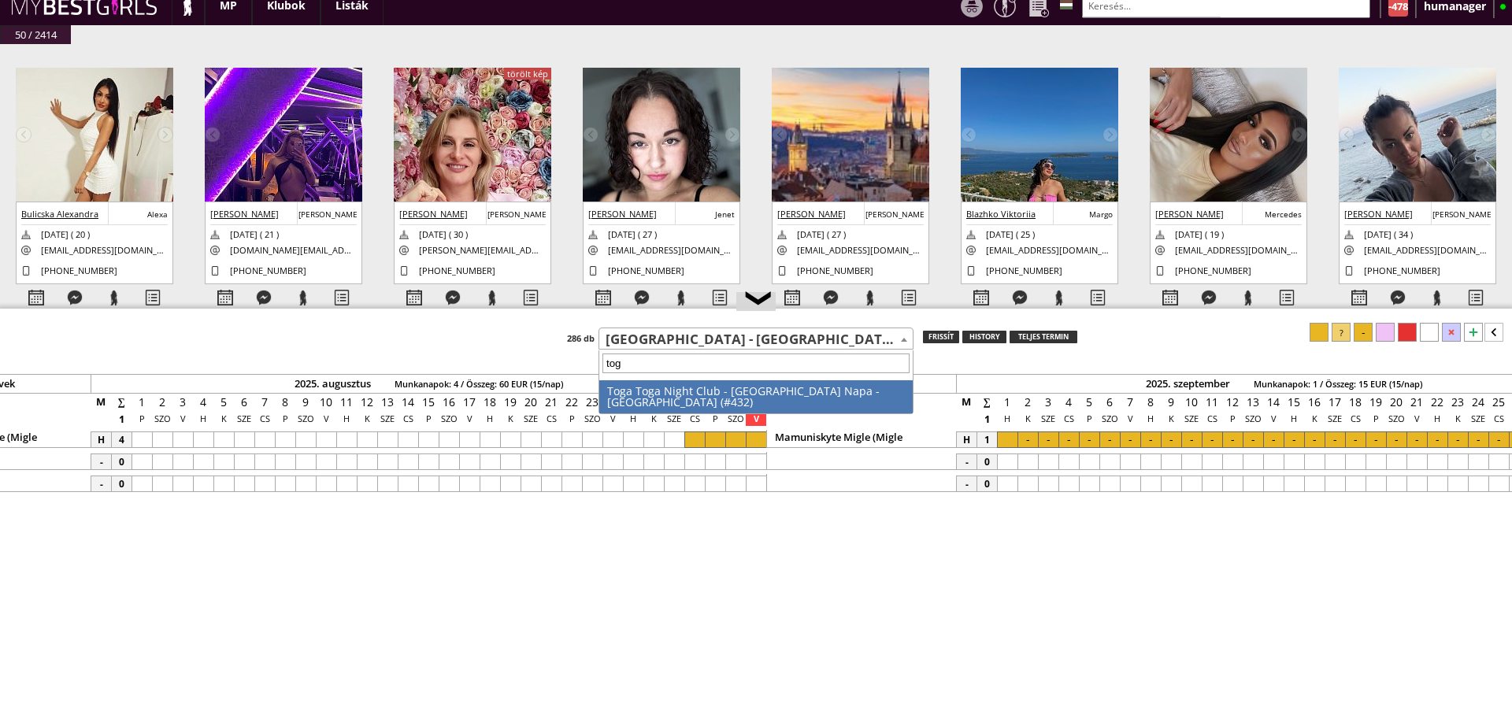
type input "toga"
select select "432"
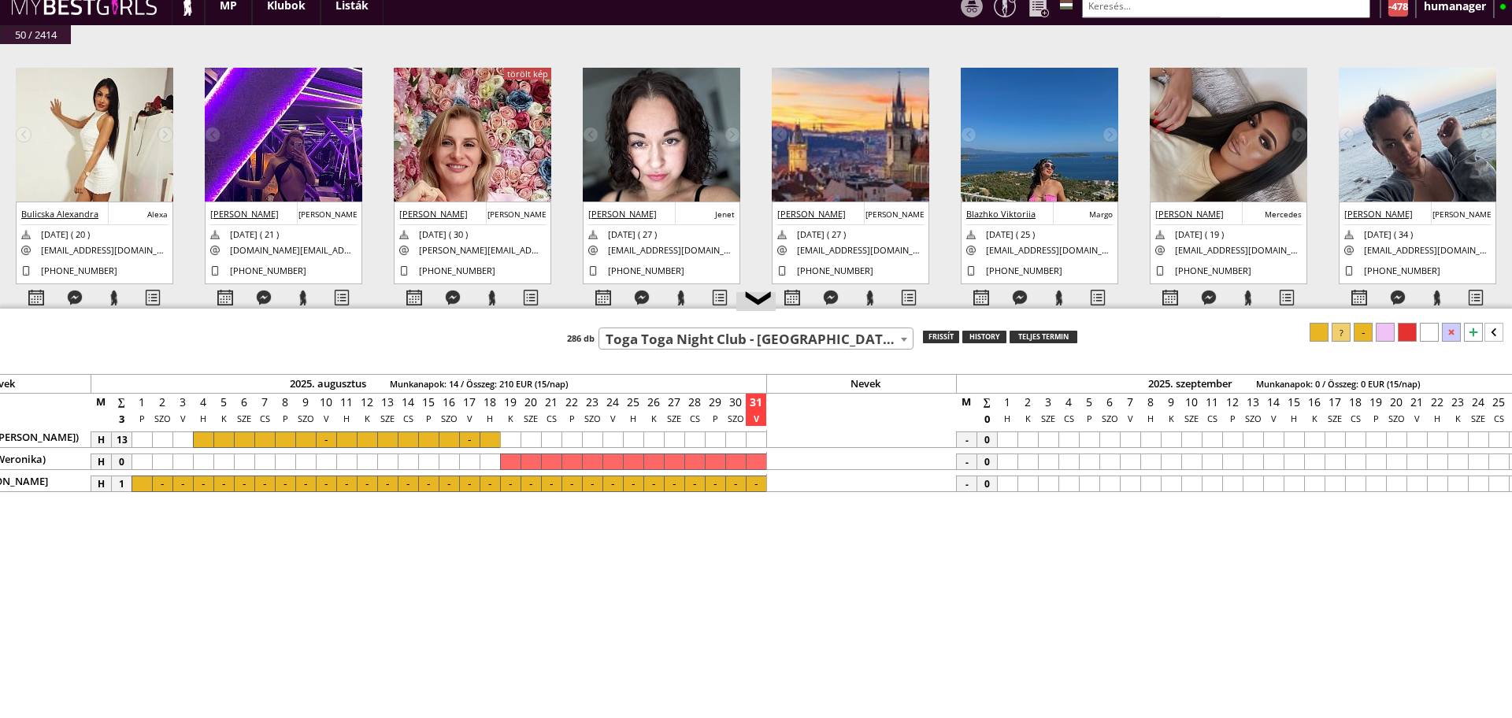
scroll to position [0, 6790]
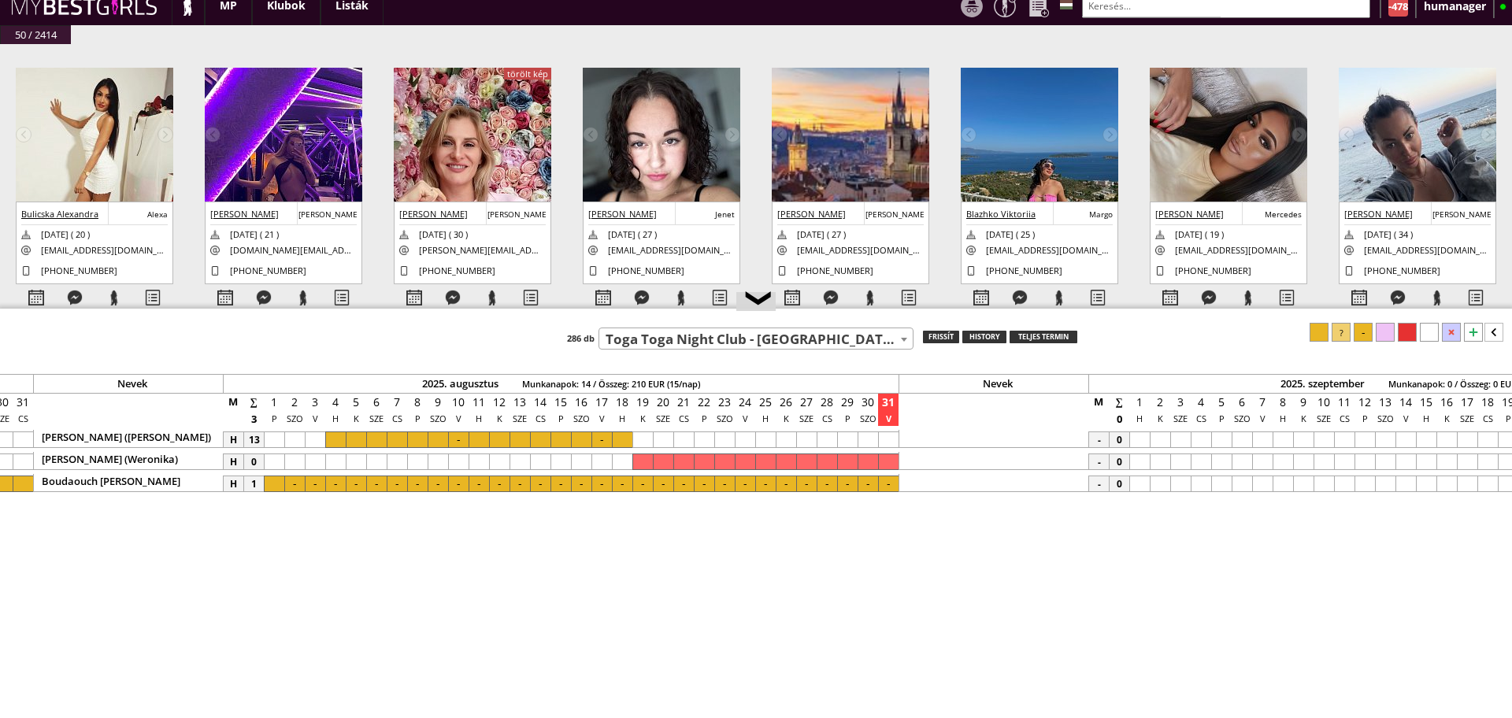
click at [867, 481] on div at bounding box center [868, 484] width 20 height 17
click at [276, 482] on div at bounding box center [274, 484] width 20 height 17
click at [1323, 338] on div at bounding box center [1319, 332] width 19 height 19
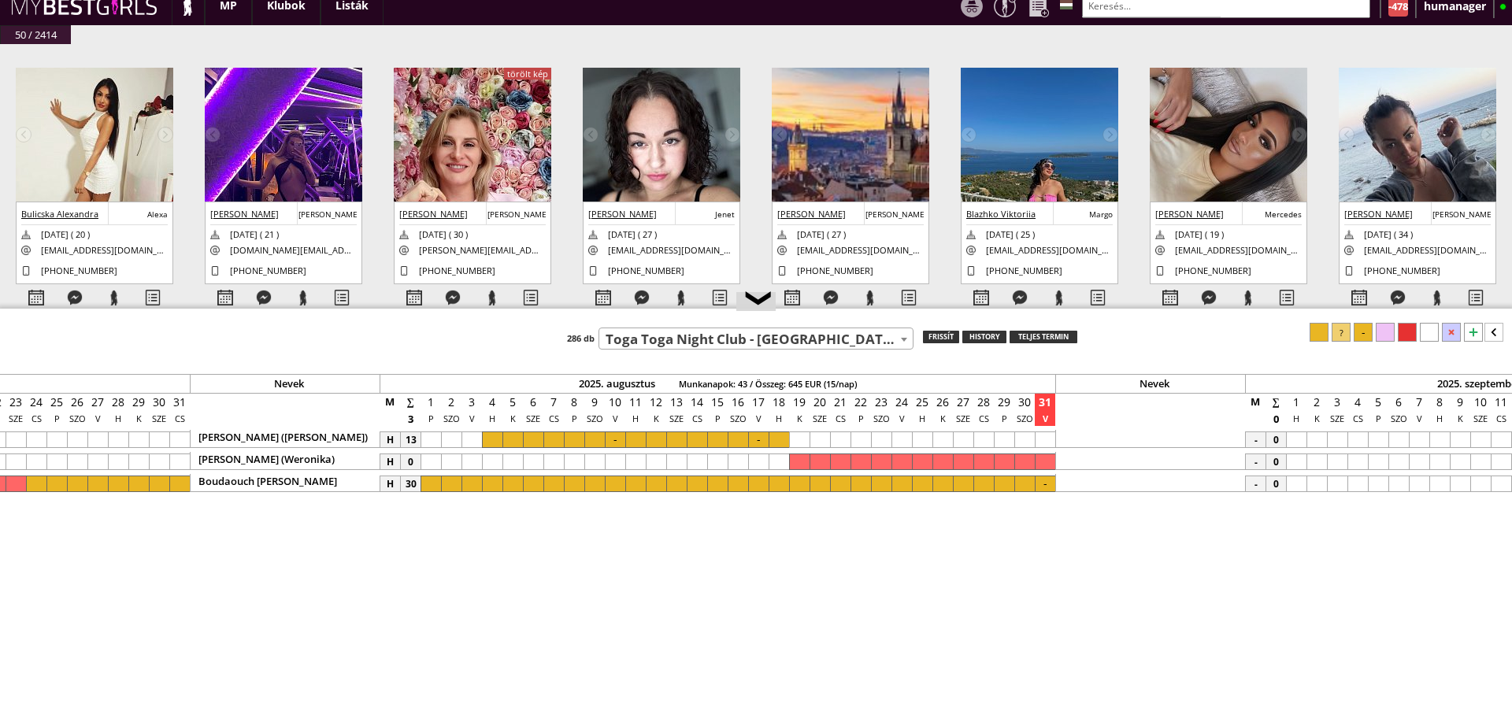
scroll to position [0, 6641]
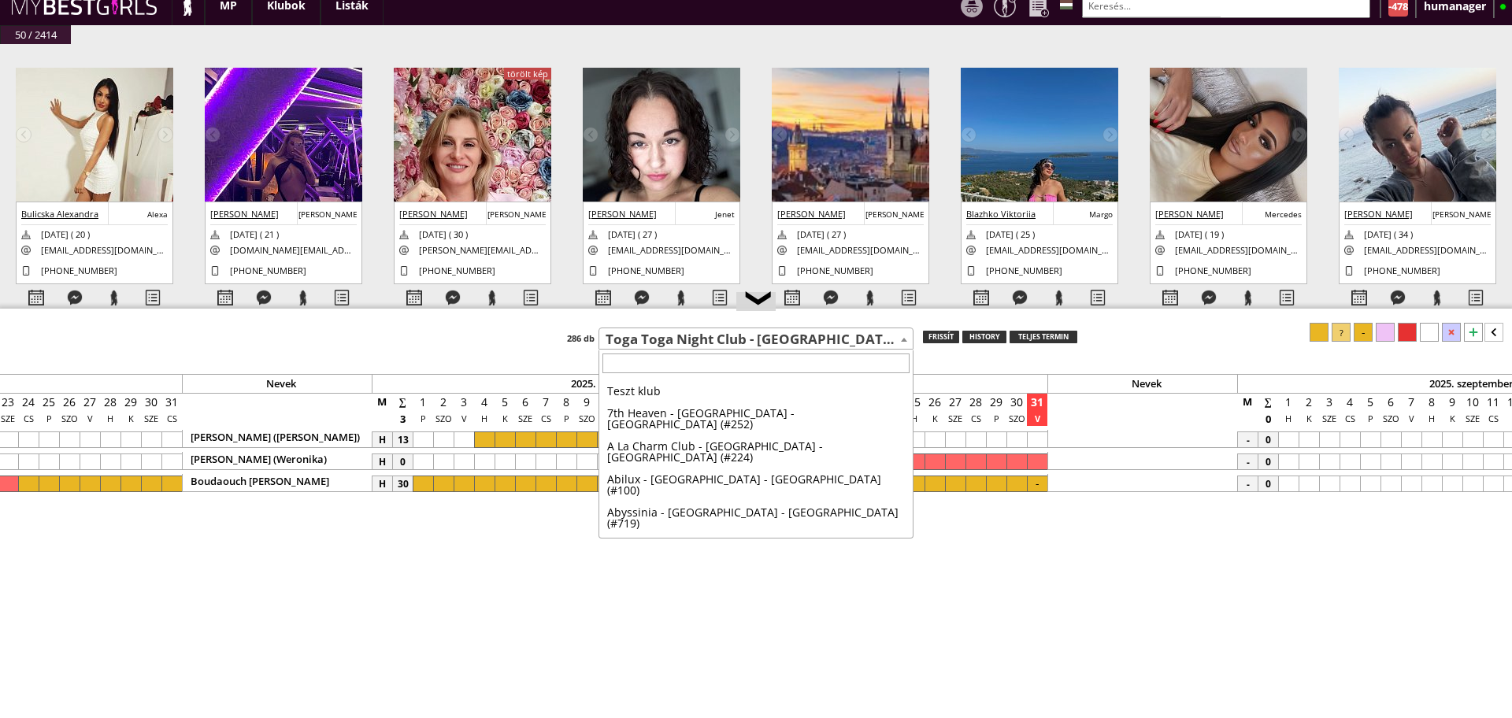
click at [743, 329] on span "Toga Toga Night Club - [GEOGRAPHIC_DATA] Napa - [GEOGRAPHIC_DATA] (#432)" at bounding box center [756, 340] width 314 height 22
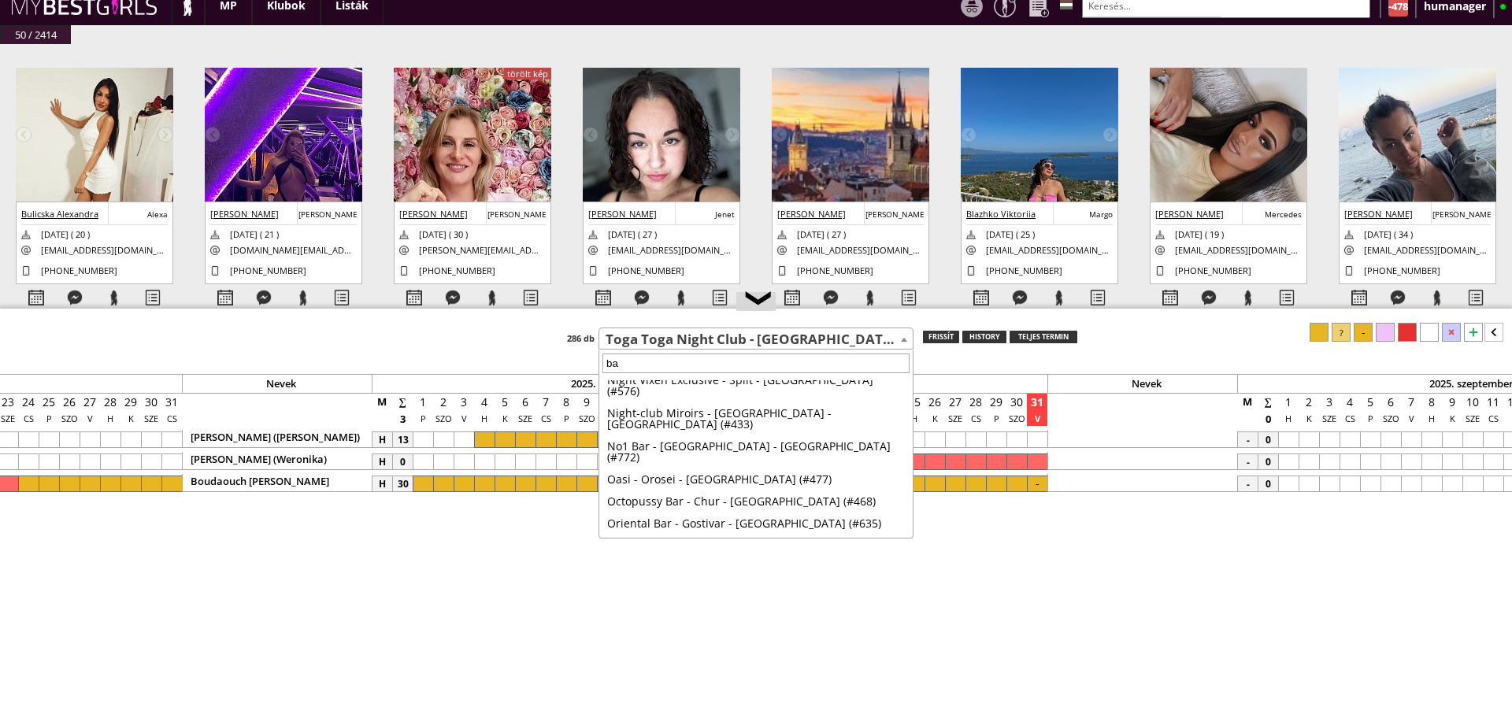
scroll to position [0, 0]
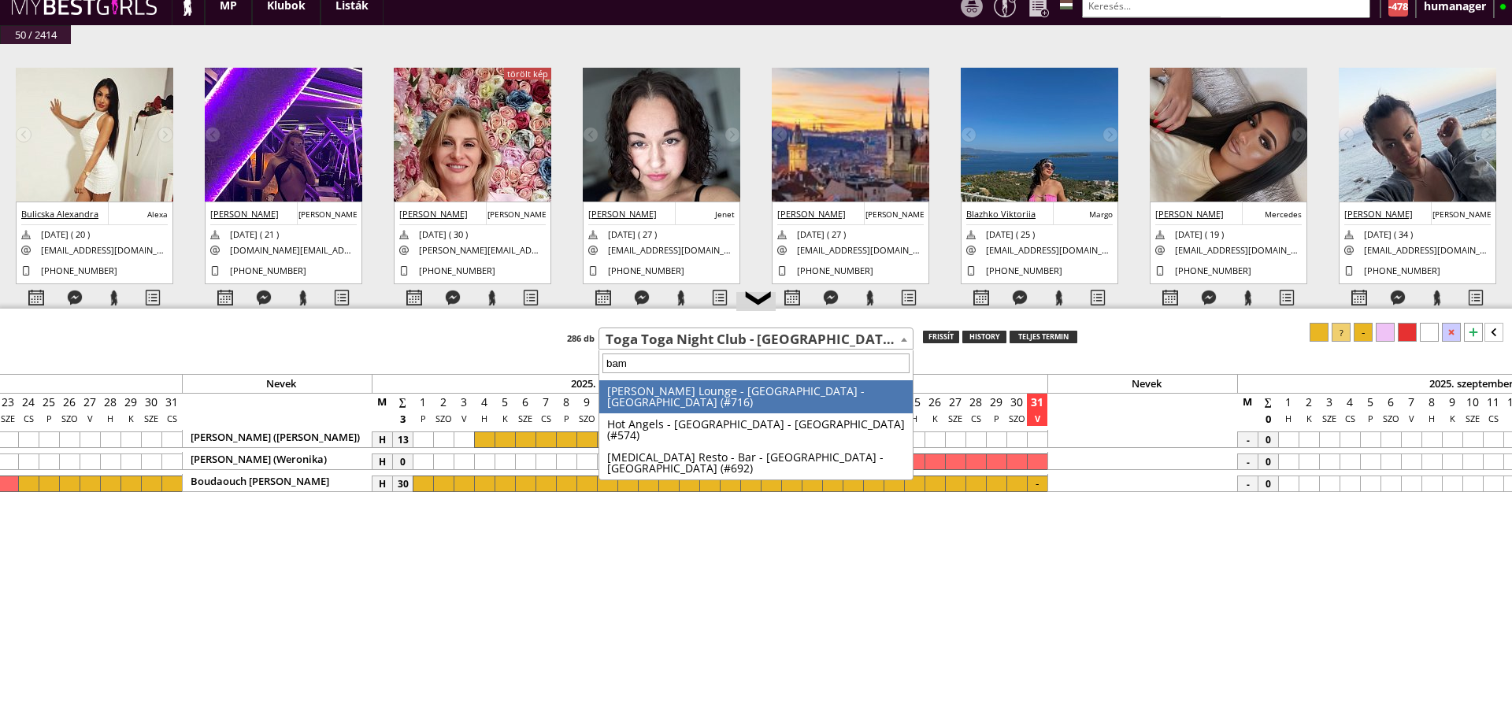
type input "bamb"
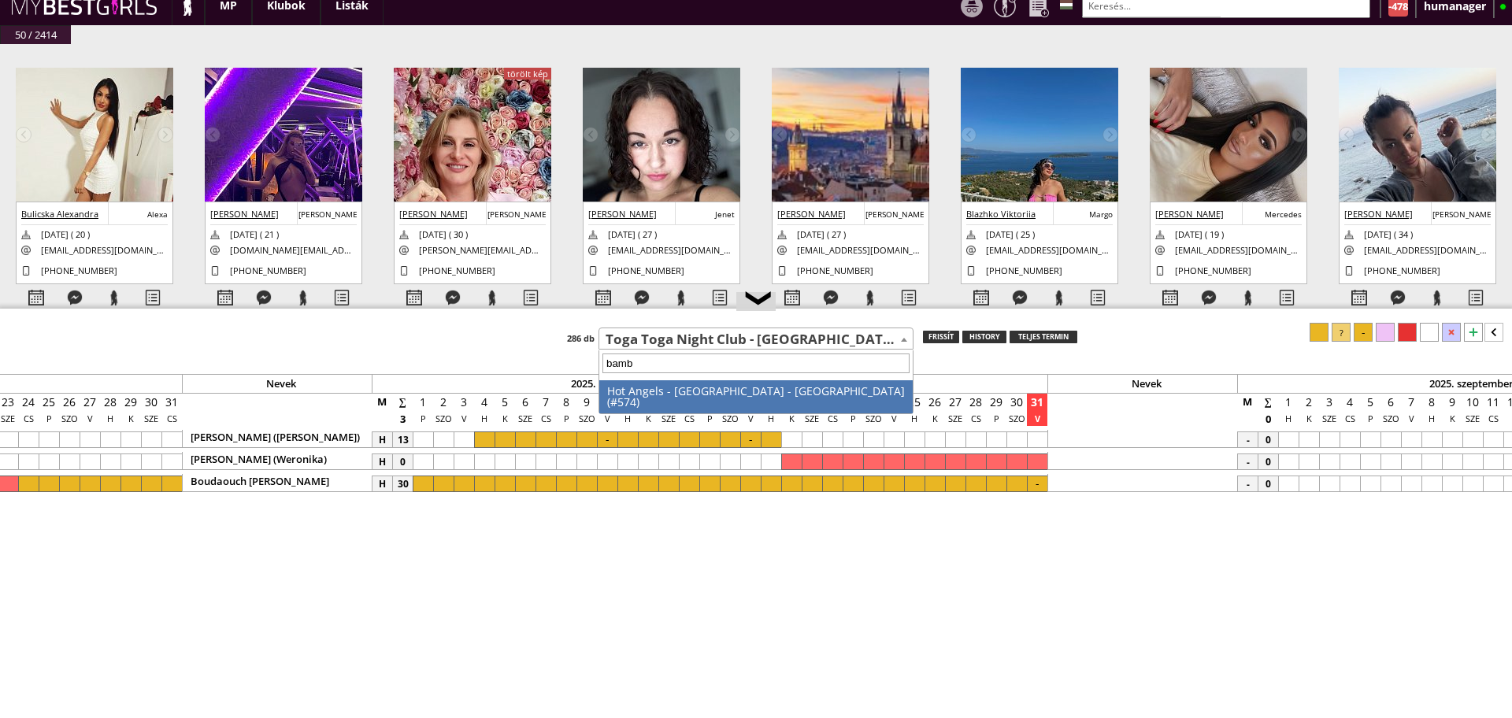
select select "574"
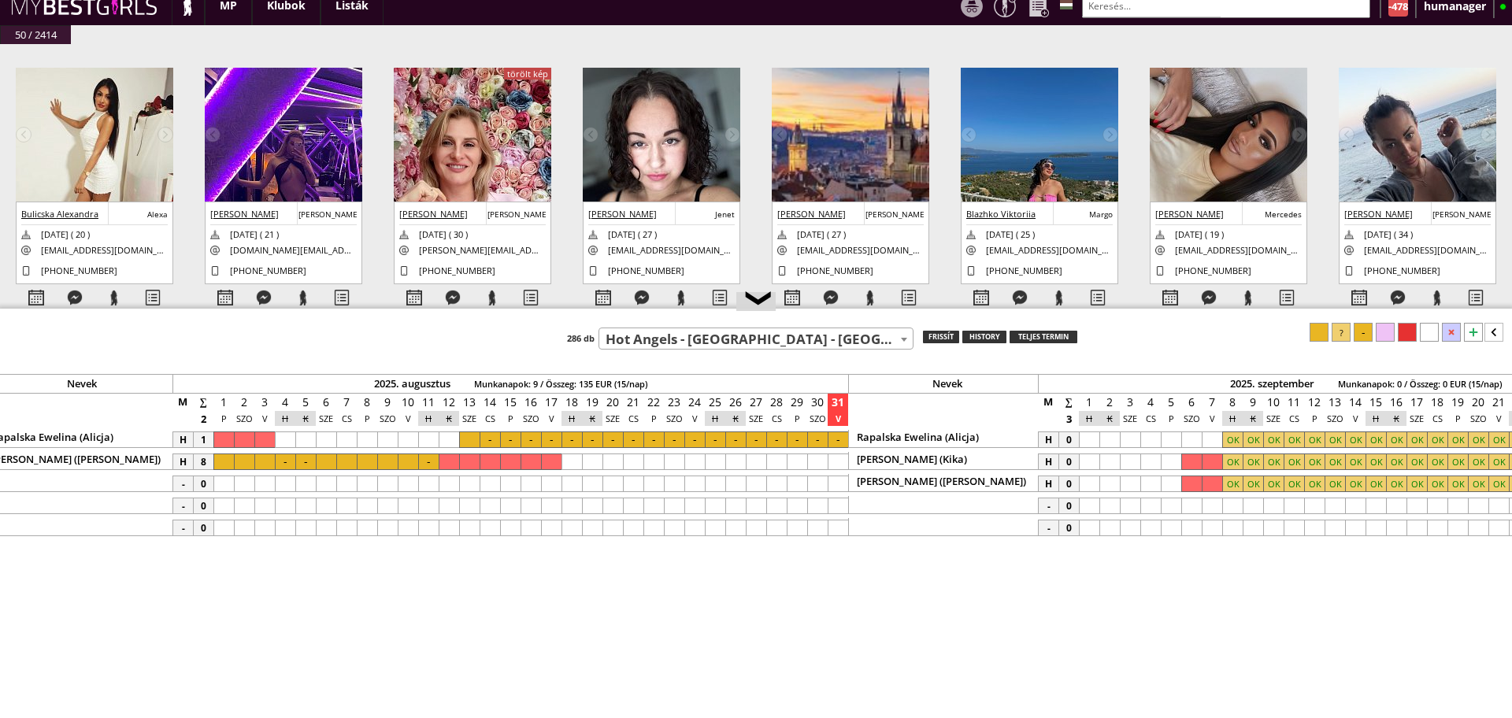
scroll to position [0, 6923]
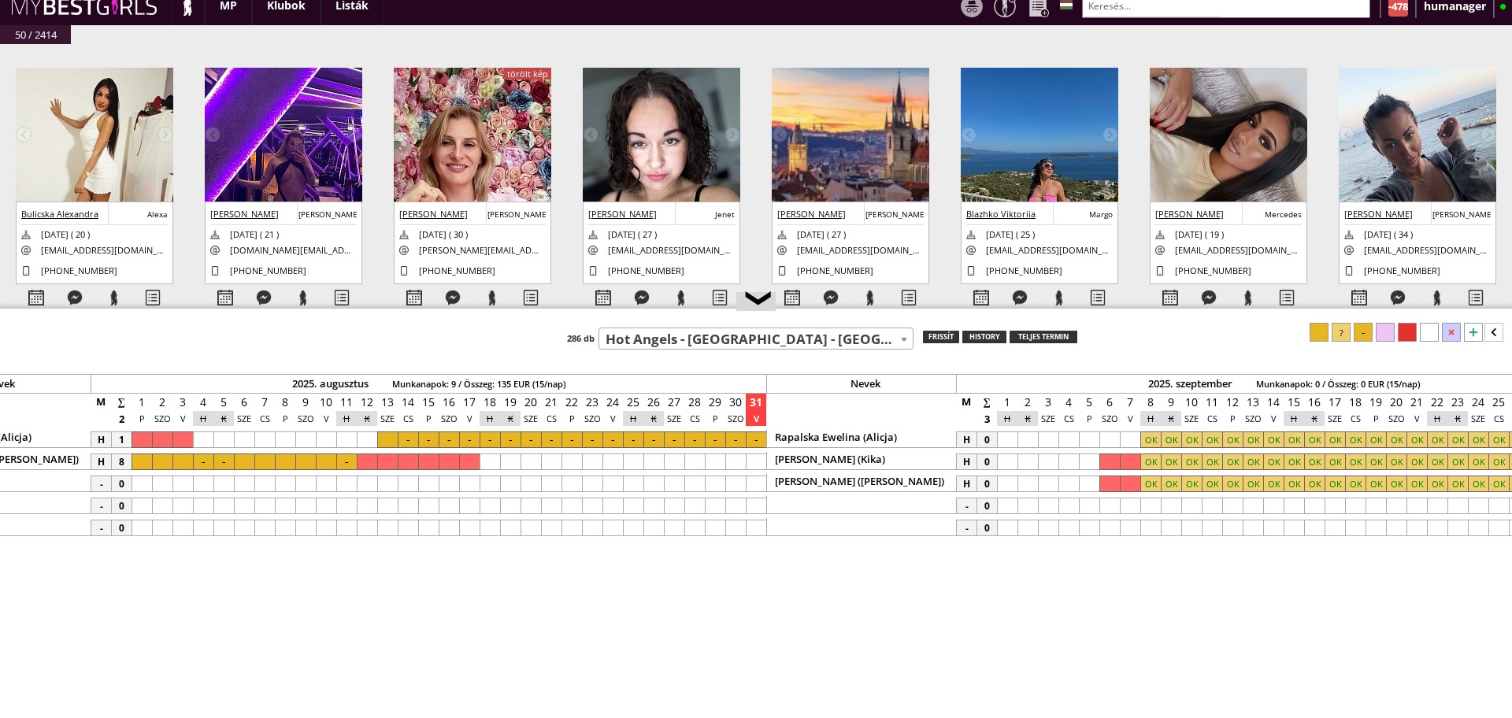
click at [388, 443] on div at bounding box center [387, 440] width 20 height 17
click at [744, 436] on div at bounding box center [736, 440] width 20 height 17
click at [753, 440] on div at bounding box center [756, 440] width 20 height 17
click at [1319, 332] on div at bounding box center [1319, 332] width 19 height 19
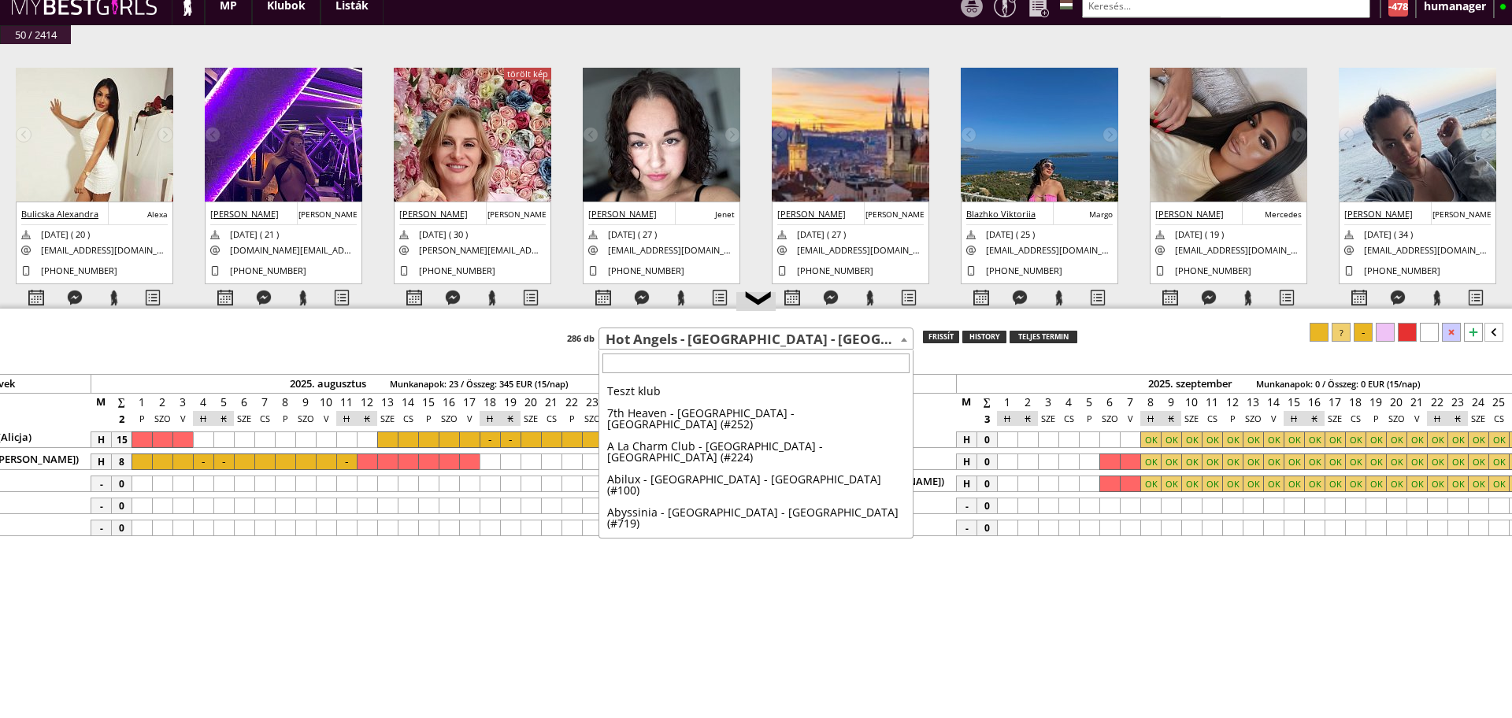
click at [727, 340] on span "Hot Angels - [GEOGRAPHIC_DATA] - [GEOGRAPHIC_DATA] (#574)" at bounding box center [756, 340] width 314 height 22
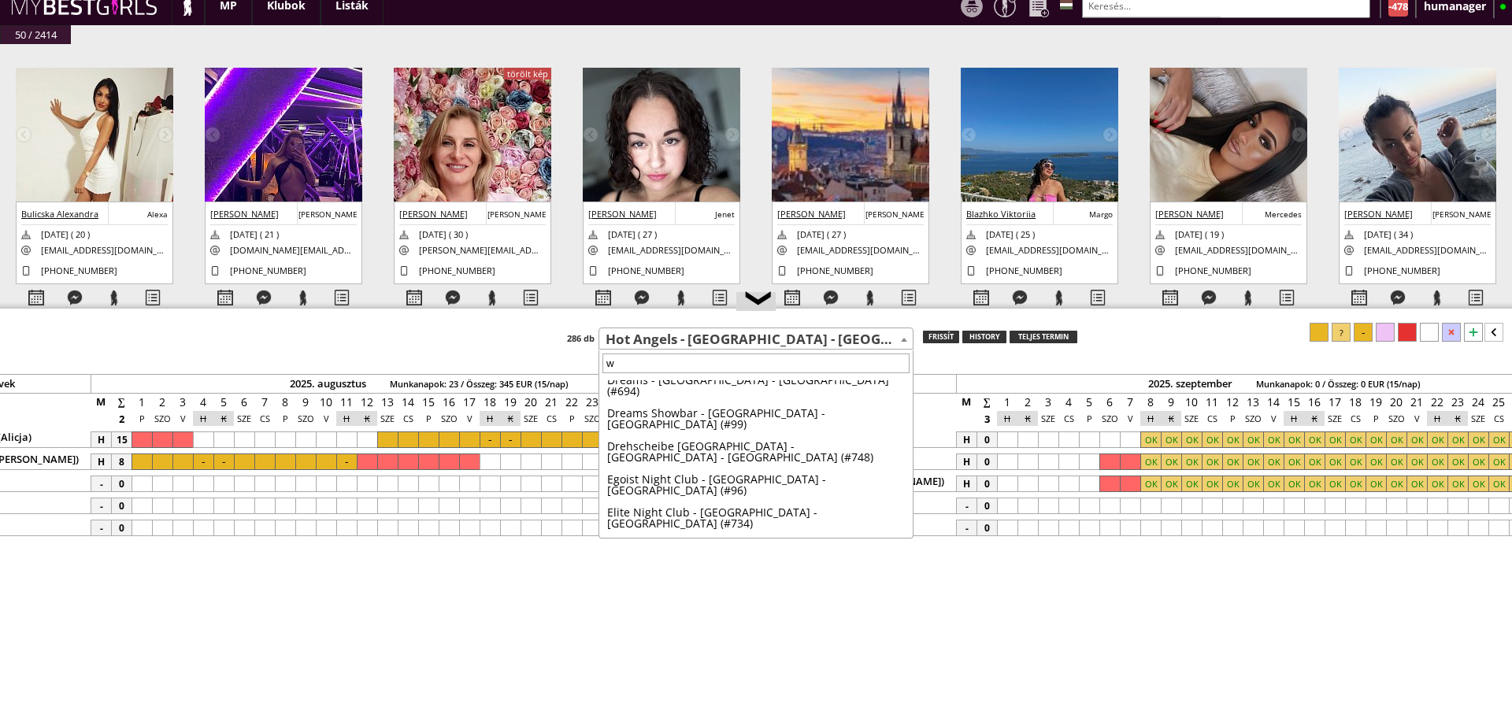
scroll to position [0, 0]
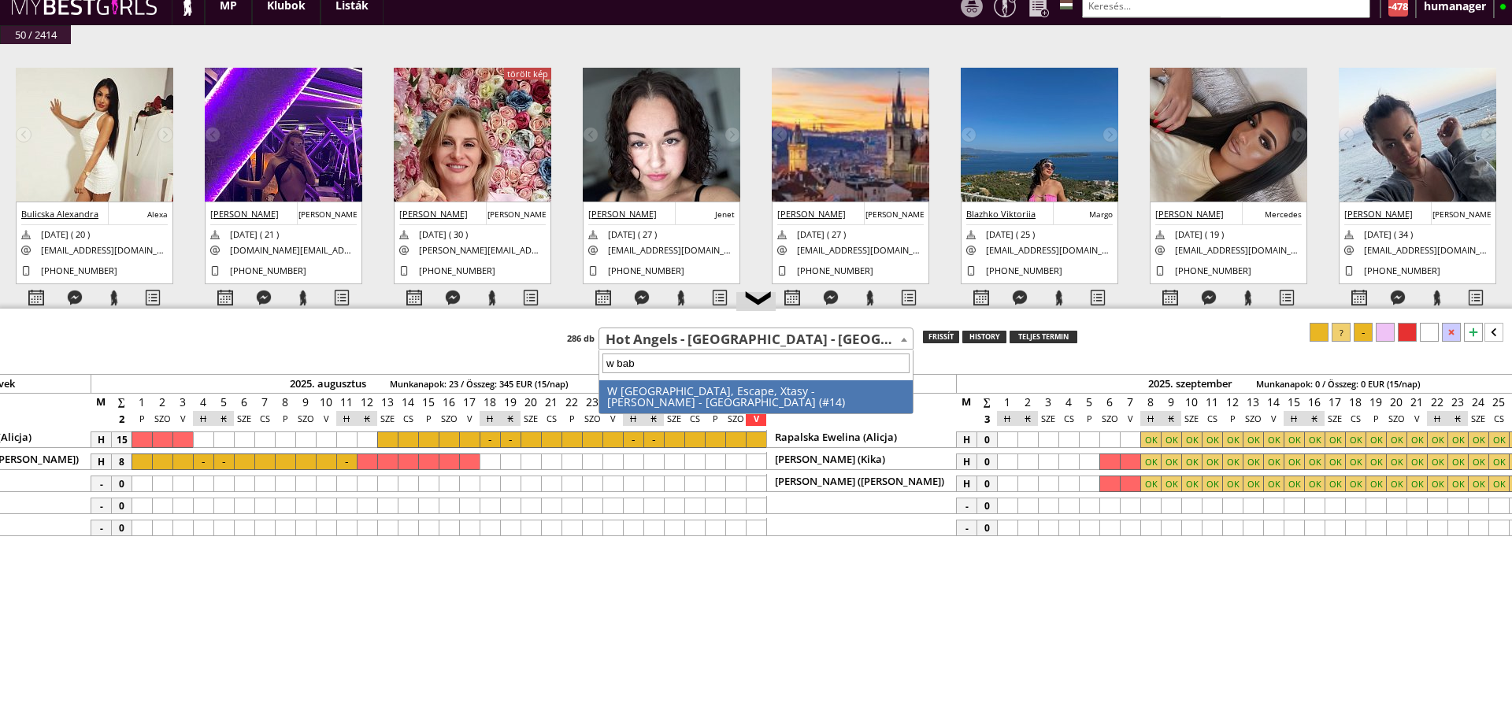
type input "w baby"
select select "14"
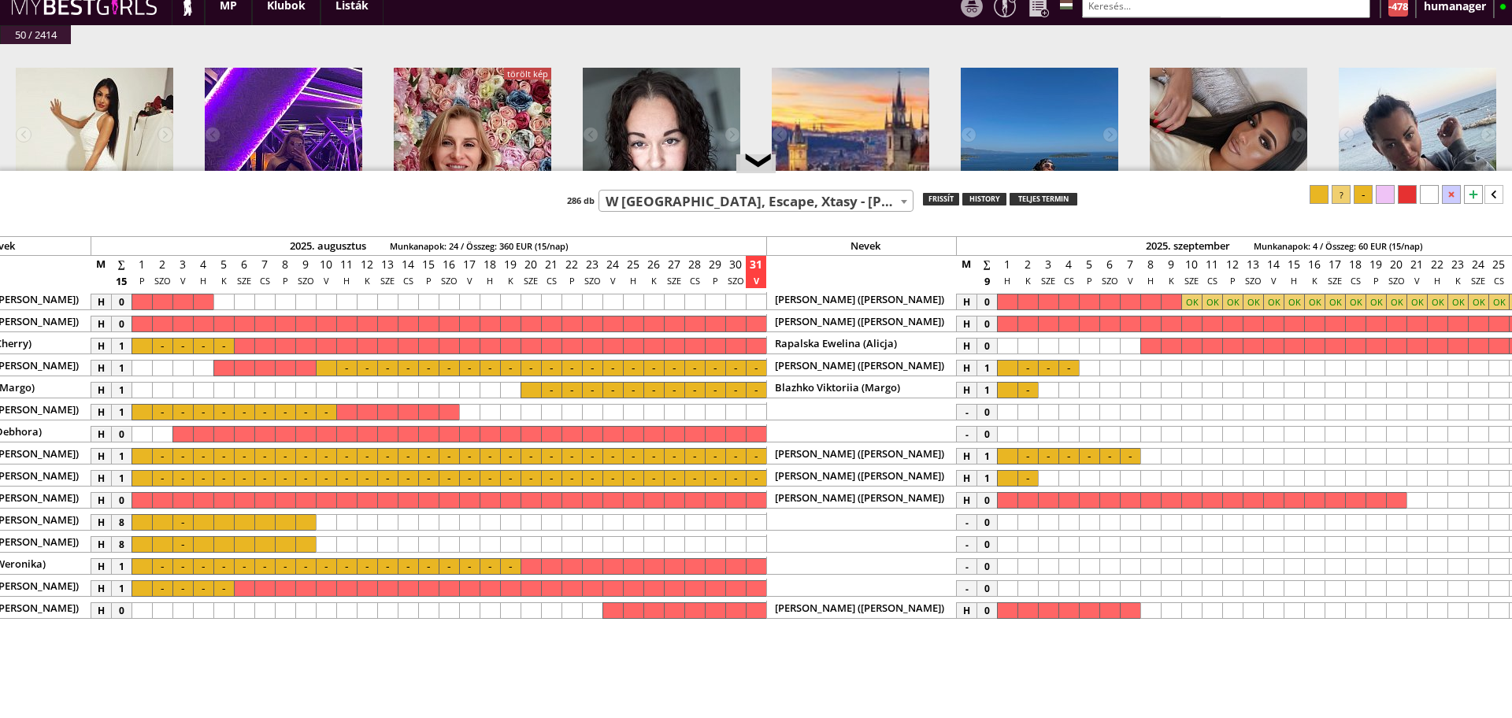
drag, startPoint x: 947, startPoint y: 310, endPoint x: 922, endPoint y: 172, distance: 140.9
click at [922, 172] on div at bounding box center [756, 172] width 1512 height 2
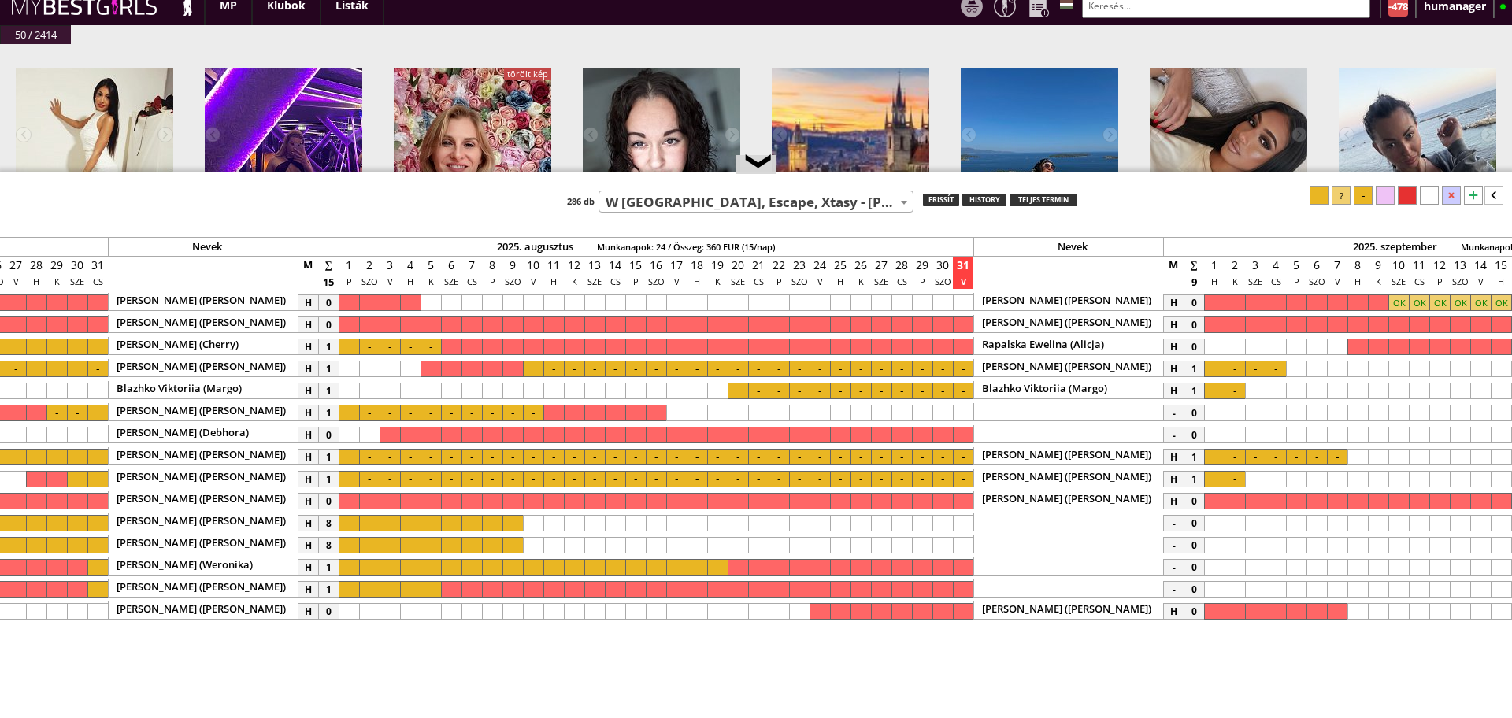
click at [351, 565] on div at bounding box center [349, 567] width 20 height 17
click at [714, 566] on div at bounding box center [717, 567] width 20 height 17
click at [1329, 200] on div at bounding box center [1319, 195] width 19 height 19
click at [531, 563] on div at bounding box center [533, 567] width 20 height 17
click at [1371, 189] on div at bounding box center [1363, 195] width 19 height 19
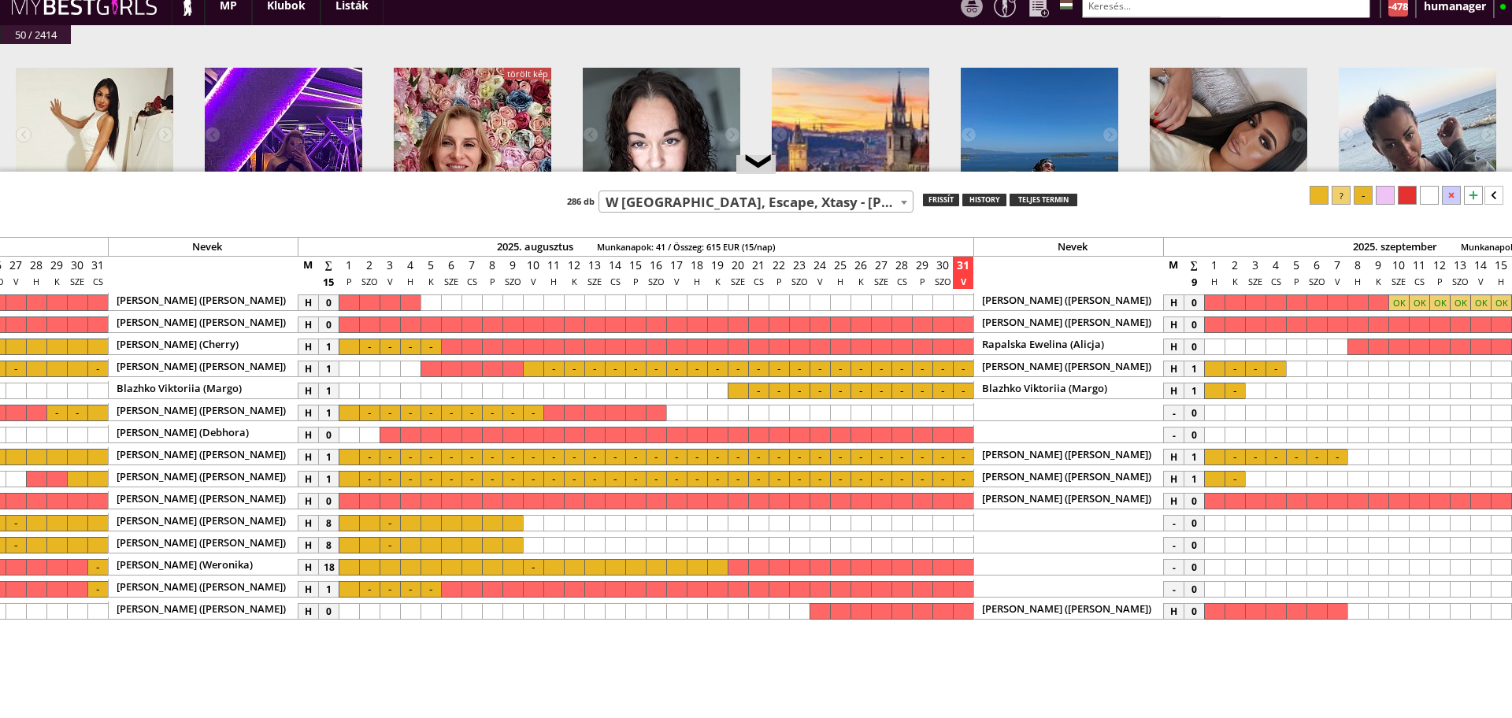
click at [721, 568] on div at bounding box center [717, 567] width 20 height 17
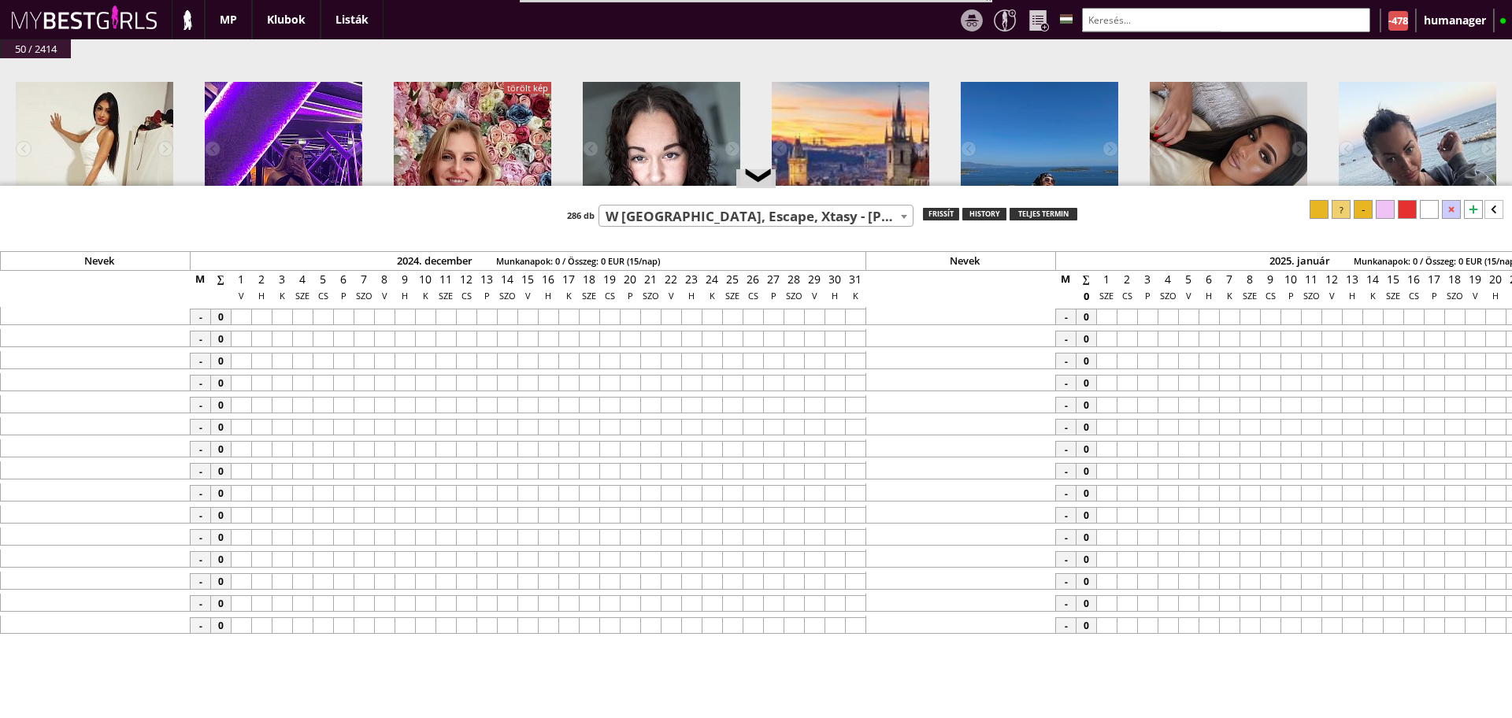
select select "14"
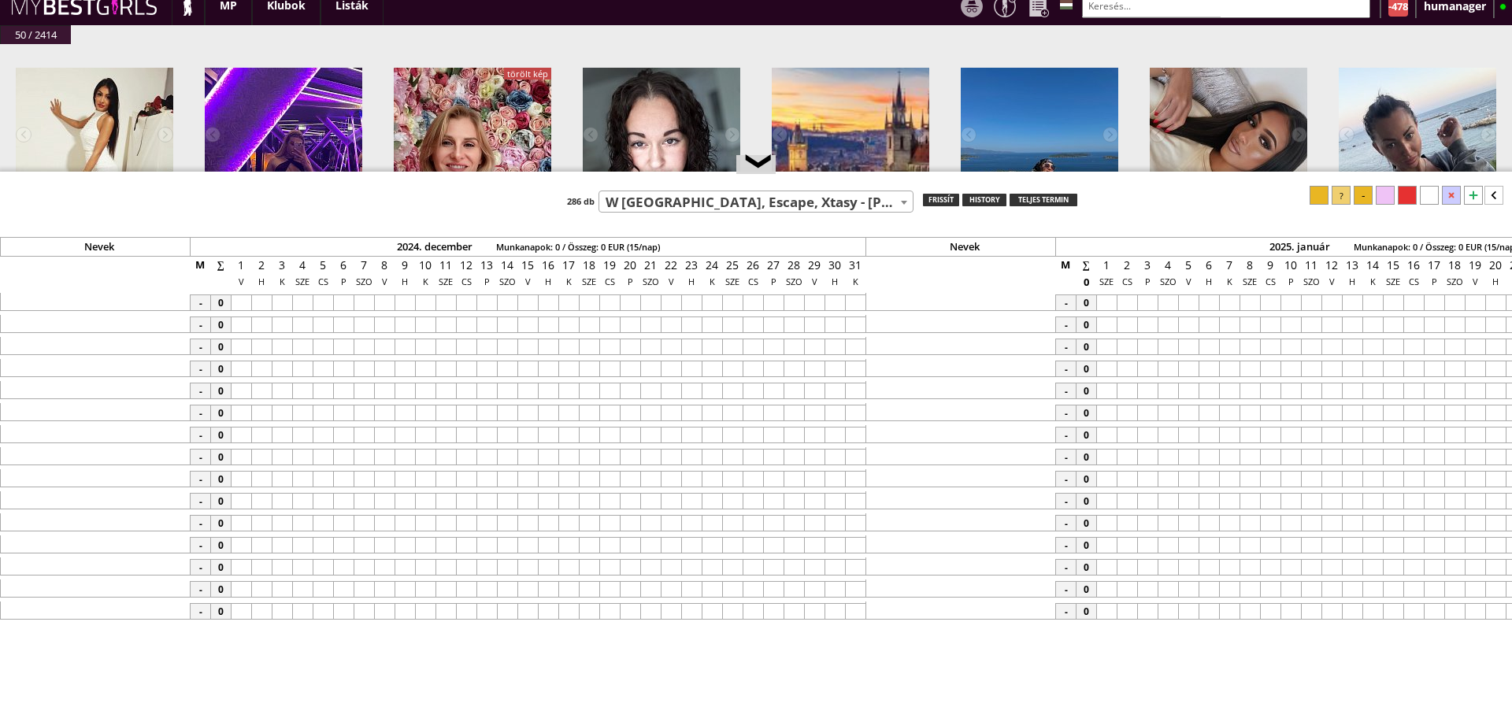
click at [1365, 194] on div at bounding box center [1363, 195] width 19 height 19
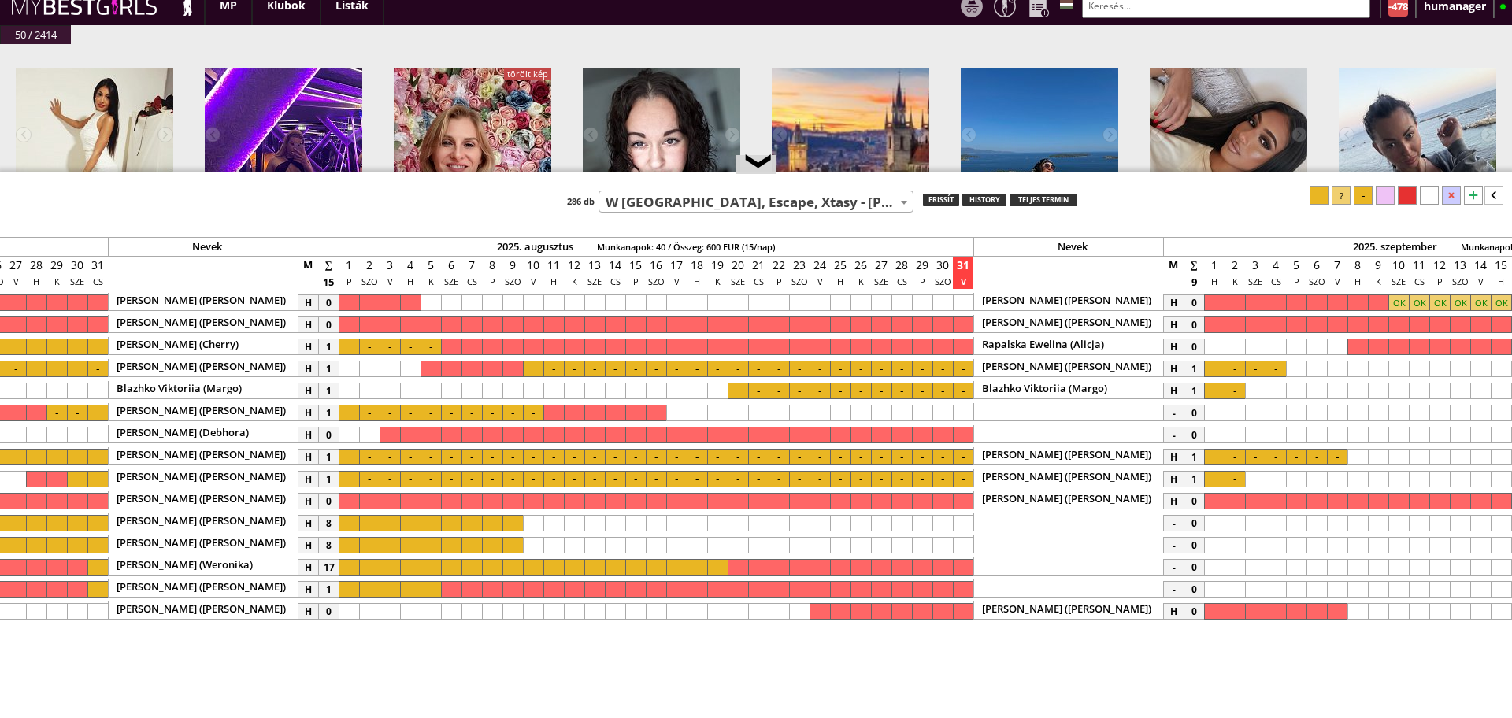
click at [393, 569] on div at bounding box center [390, 567] width 20 height 17
click at [392, 559] on div at bounding box center [390, 567] width 20 height 17
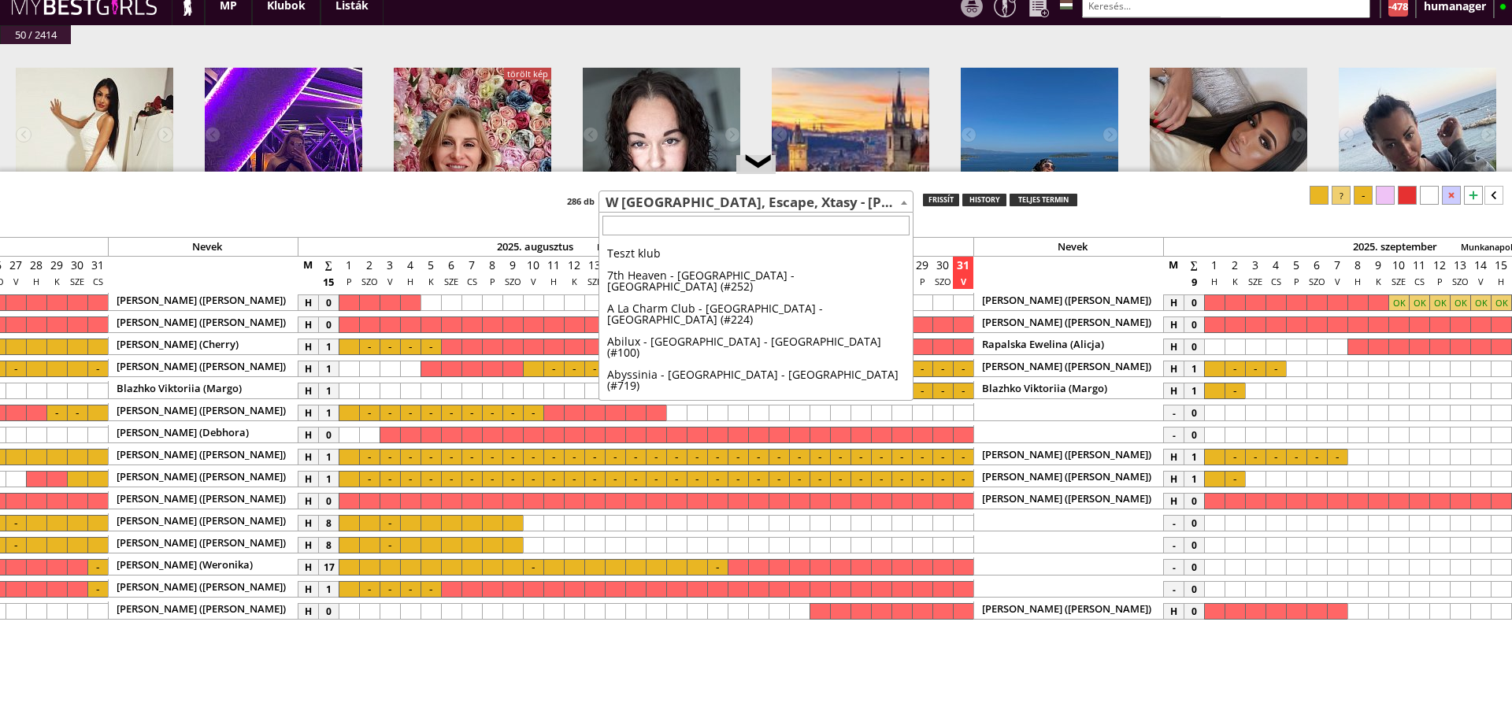
click at [640, 211] on span "W [GEOGRAPHIC_DATA], Escape, Xtasy - [PERSON_NAME] - [GEOGRAPHIC_DATA] (#14)" at bounding box center [756, 202] width 314 height 22
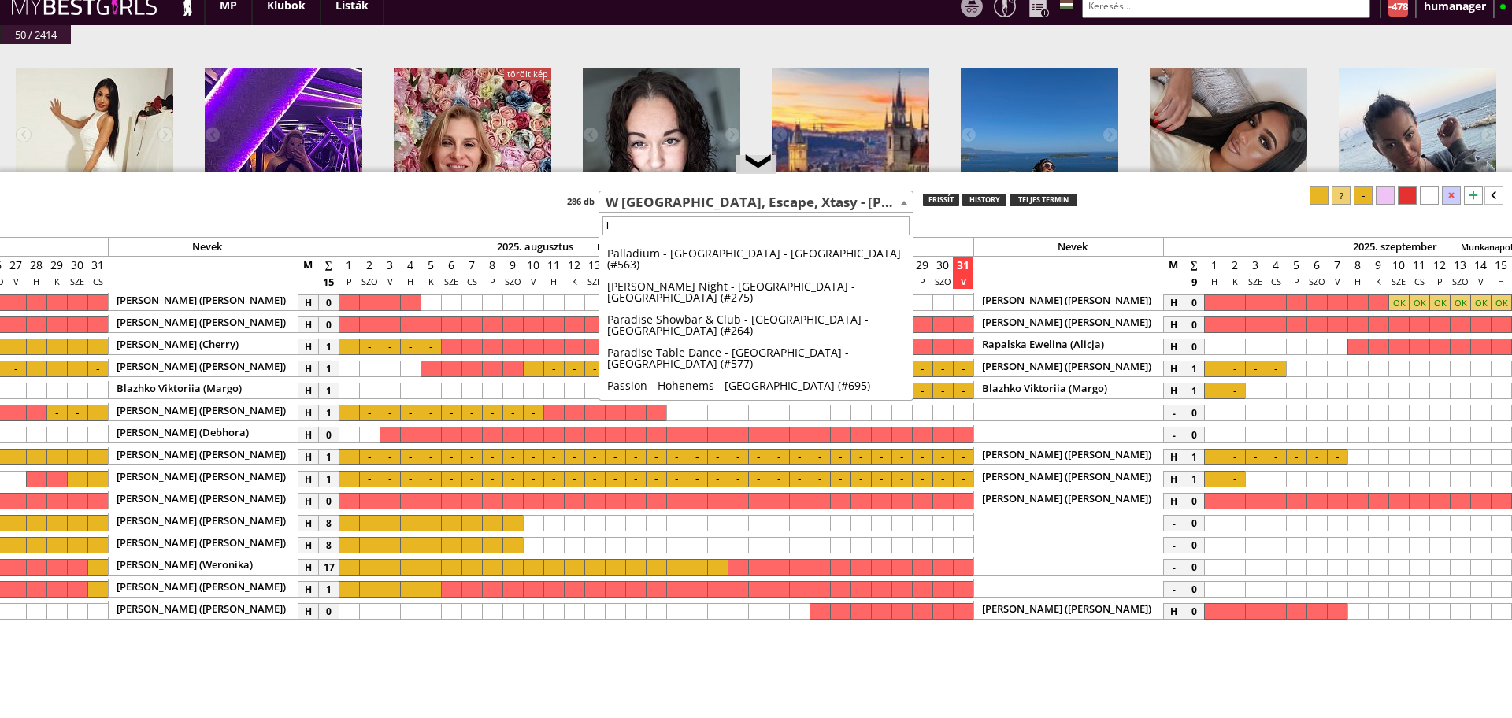
scroll to position [5084, 0]
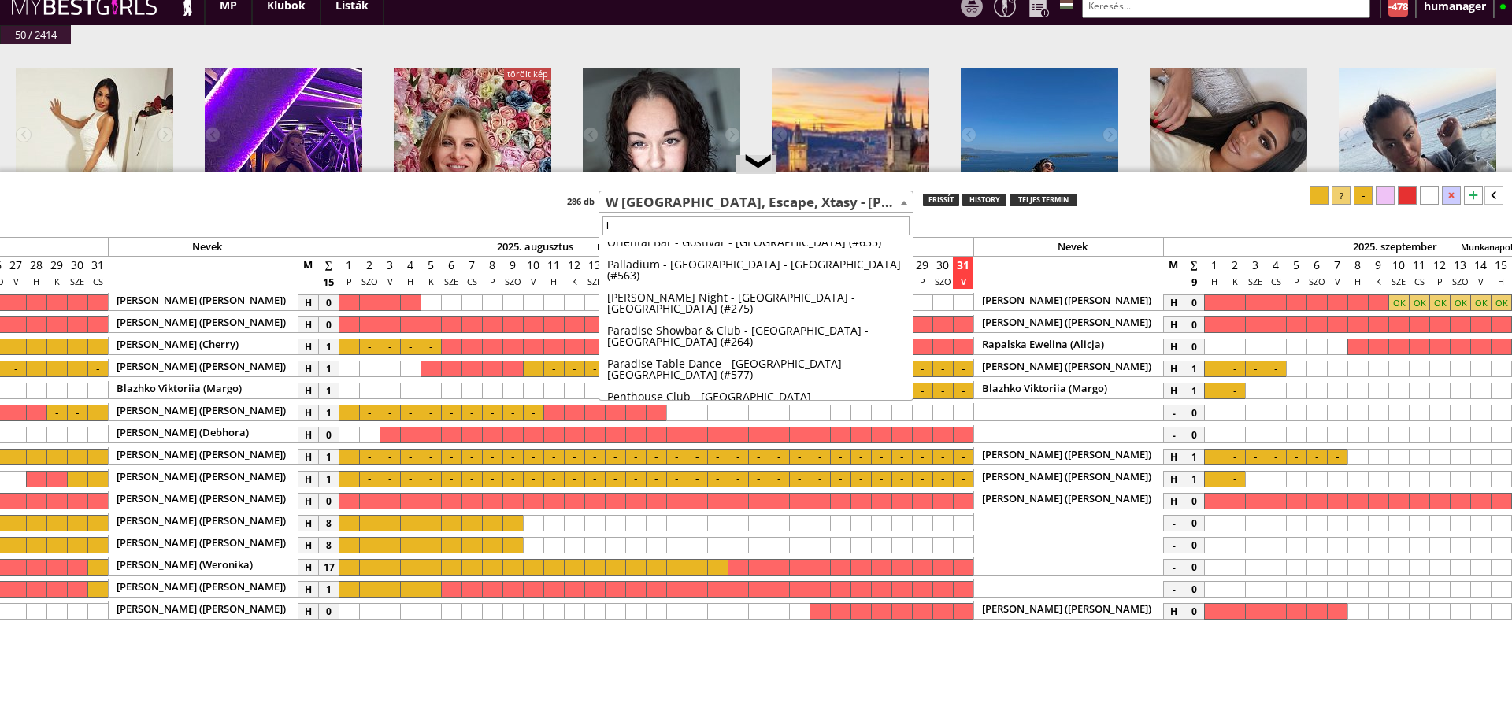
type input "lj"
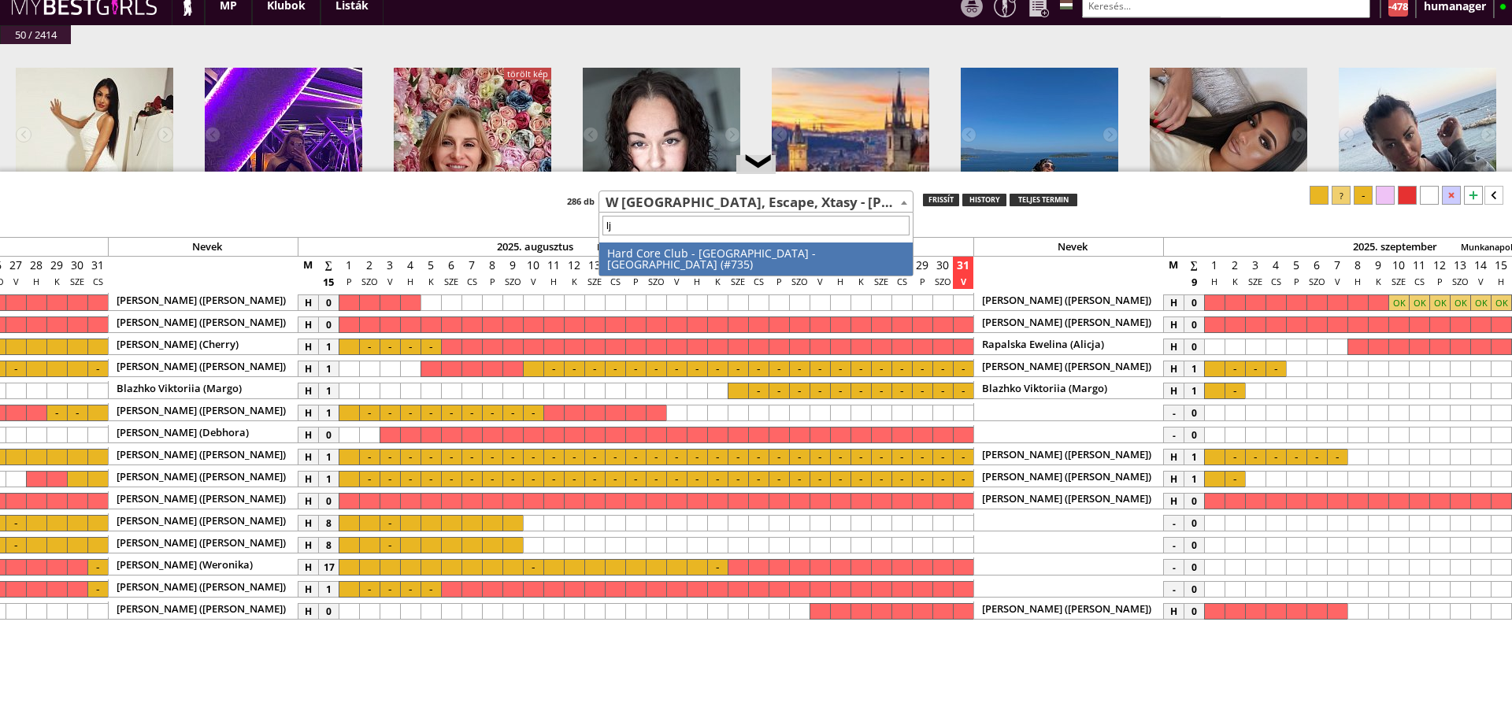
select select "735"
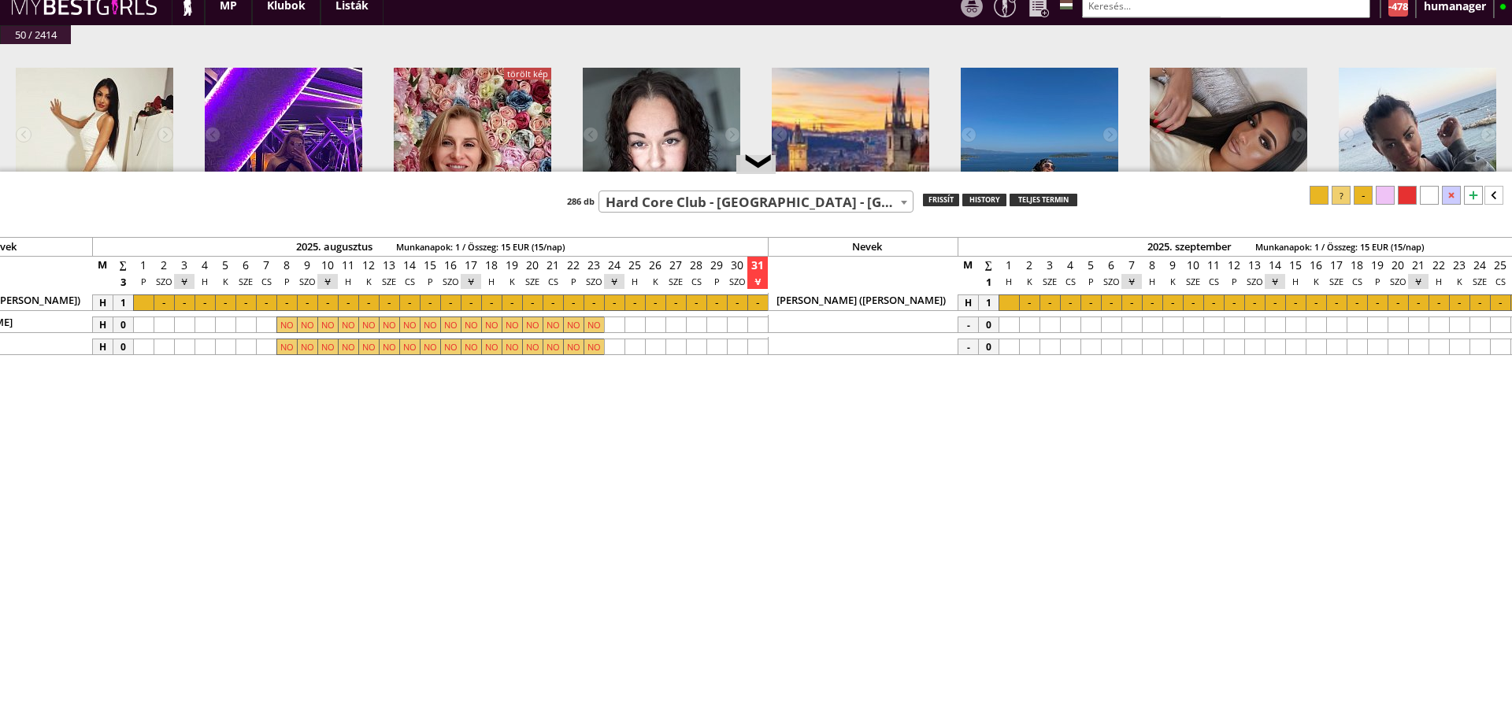
scroll to position [0, 6923]
click at [147, 302] on div at bounding box center [142, 303] width 20 height 17
click at [752, 306] on div at bounding box center [756, 303] width 20 height 17
click at [1319, 199] on div at bounding box center [1319, 195] width 19 height 19
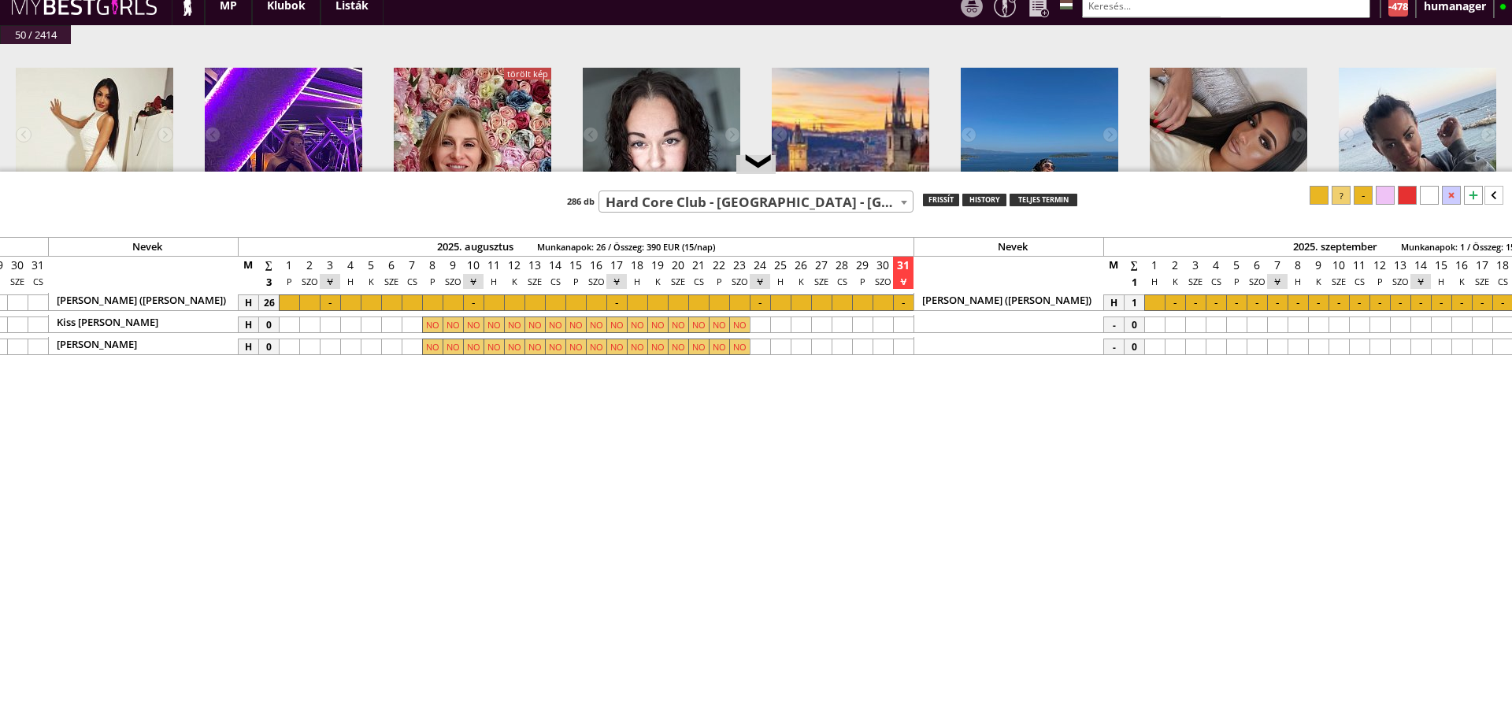
click at [489, 300] on div at bounding box center [494, 303] width 20 height 17
click at [1367, 200] on div at bounding box center [1363, 195] width 19 height 19
